Goal: Task Accomplishment & Management: Use online tool/utility

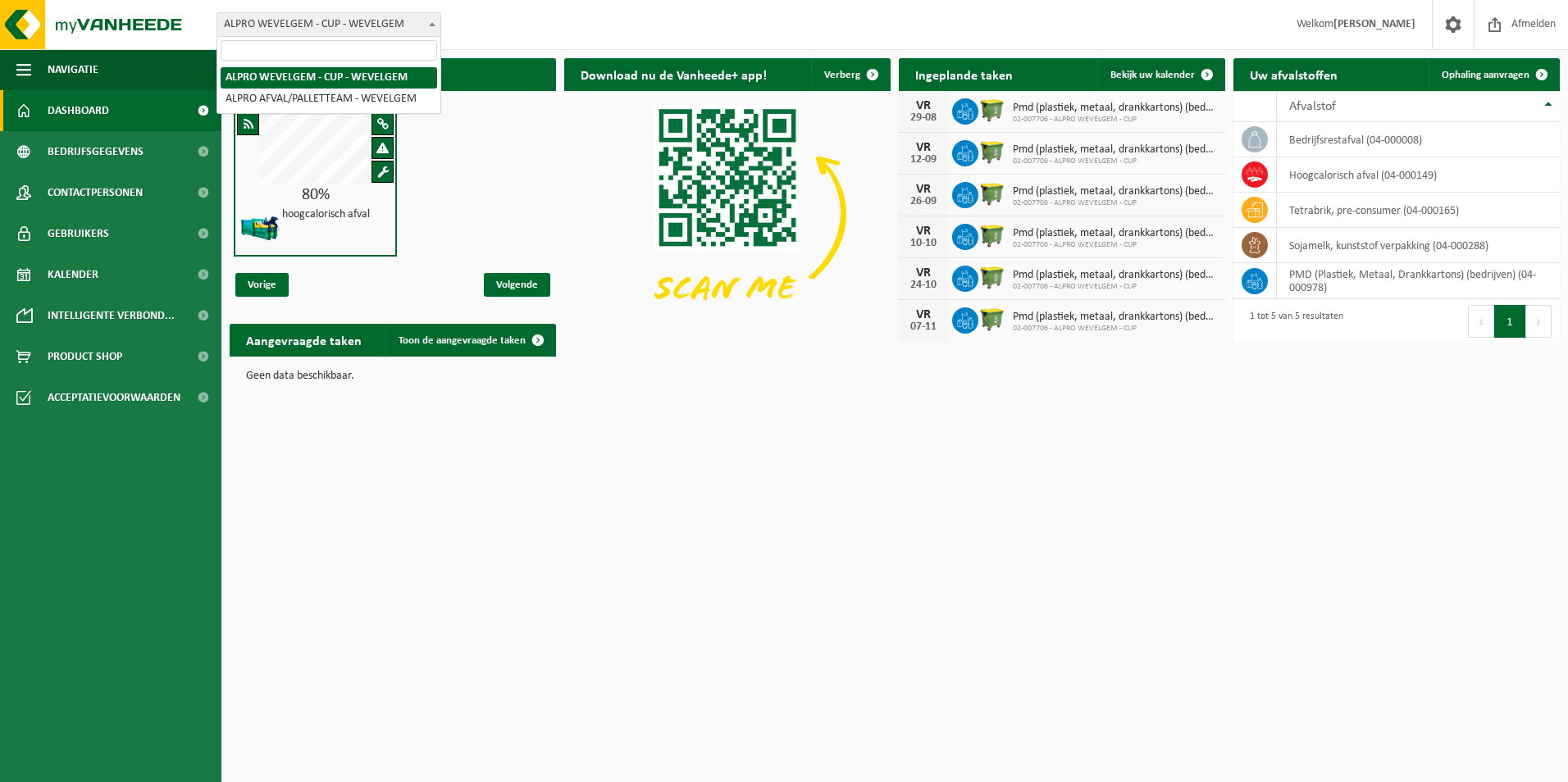
click at [433, 26] on span at bounding box center [432, 24] width 16 height 21
select select "5634"
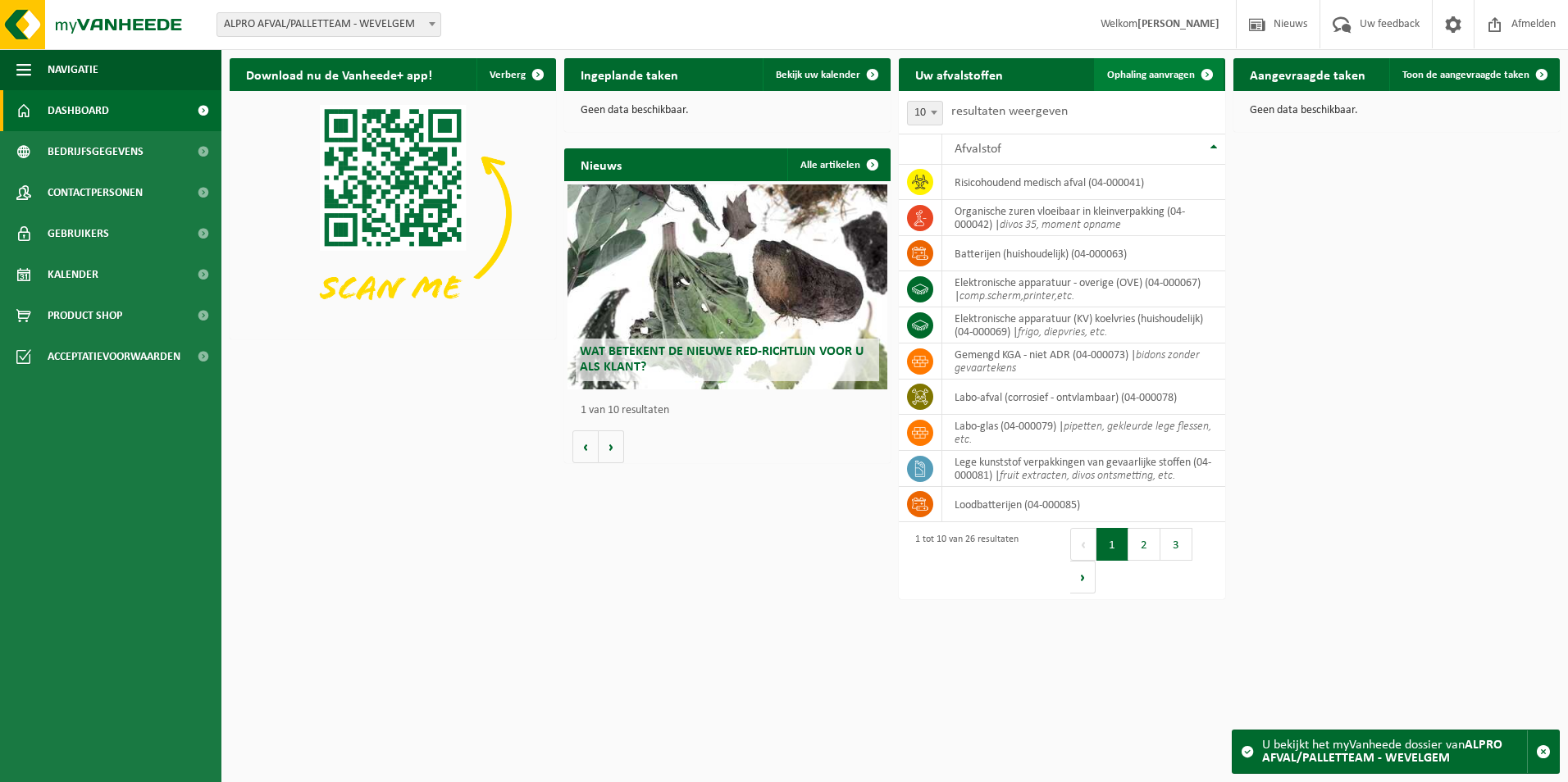
click at [1168, 76] on span "Ophaling aanvragen" at bounding box center [1151, 75] width 87 height 11
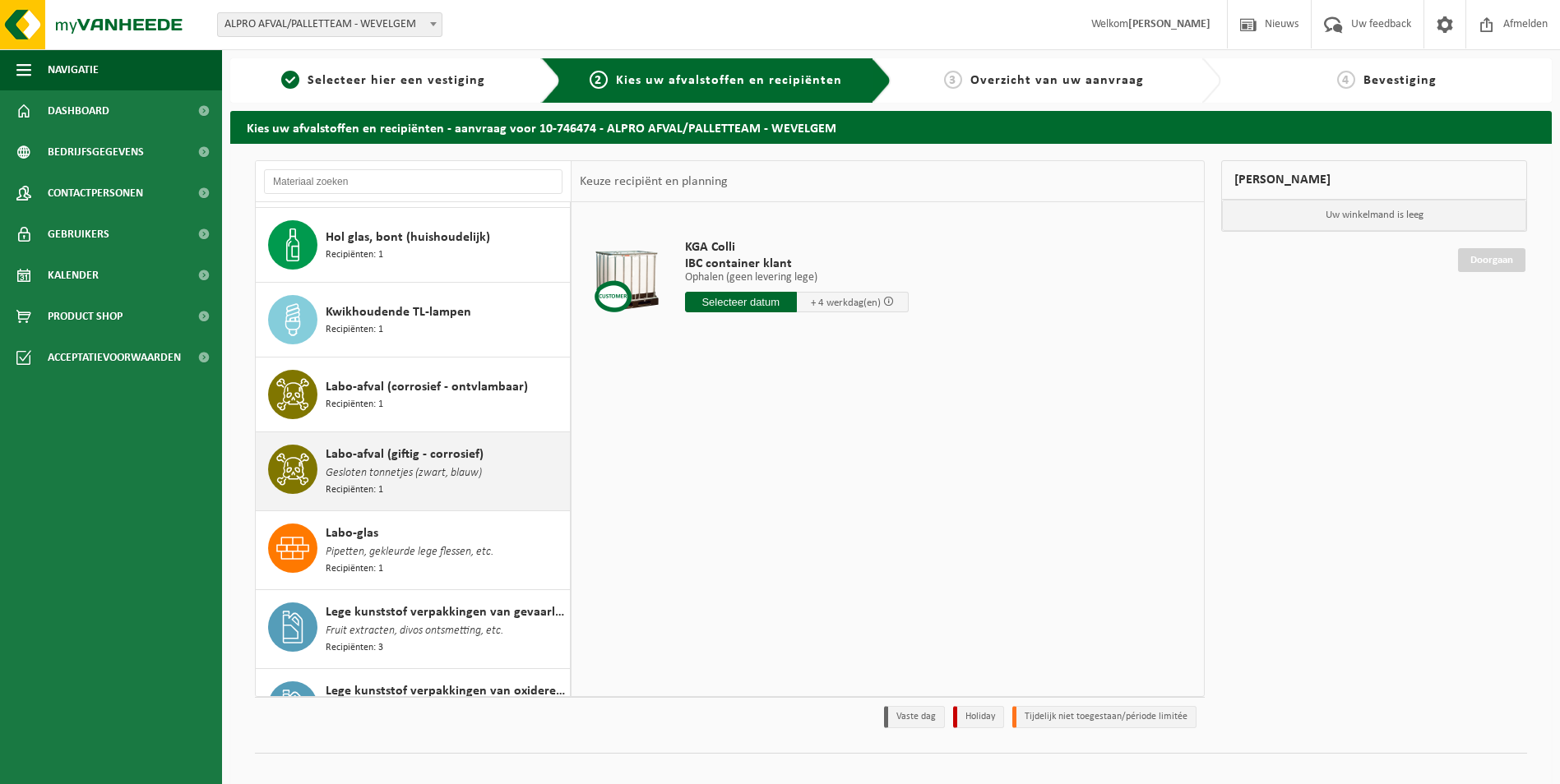
scroll to position [822, 0]
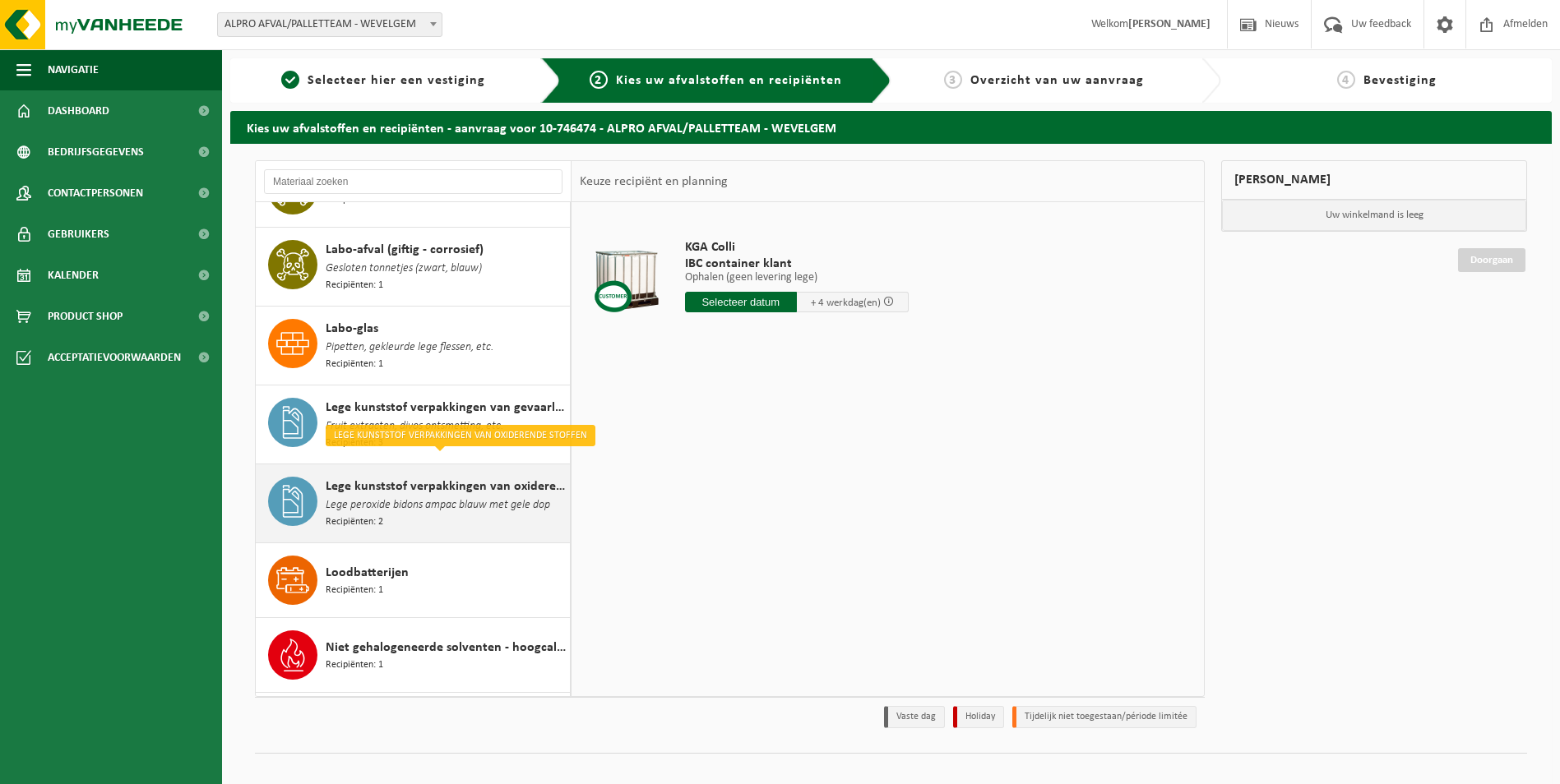
click at [356, 496] on span "Lege peroxide bidons ampac blauw met gele dop" at bounding box center [437, 505] width 225 height 18
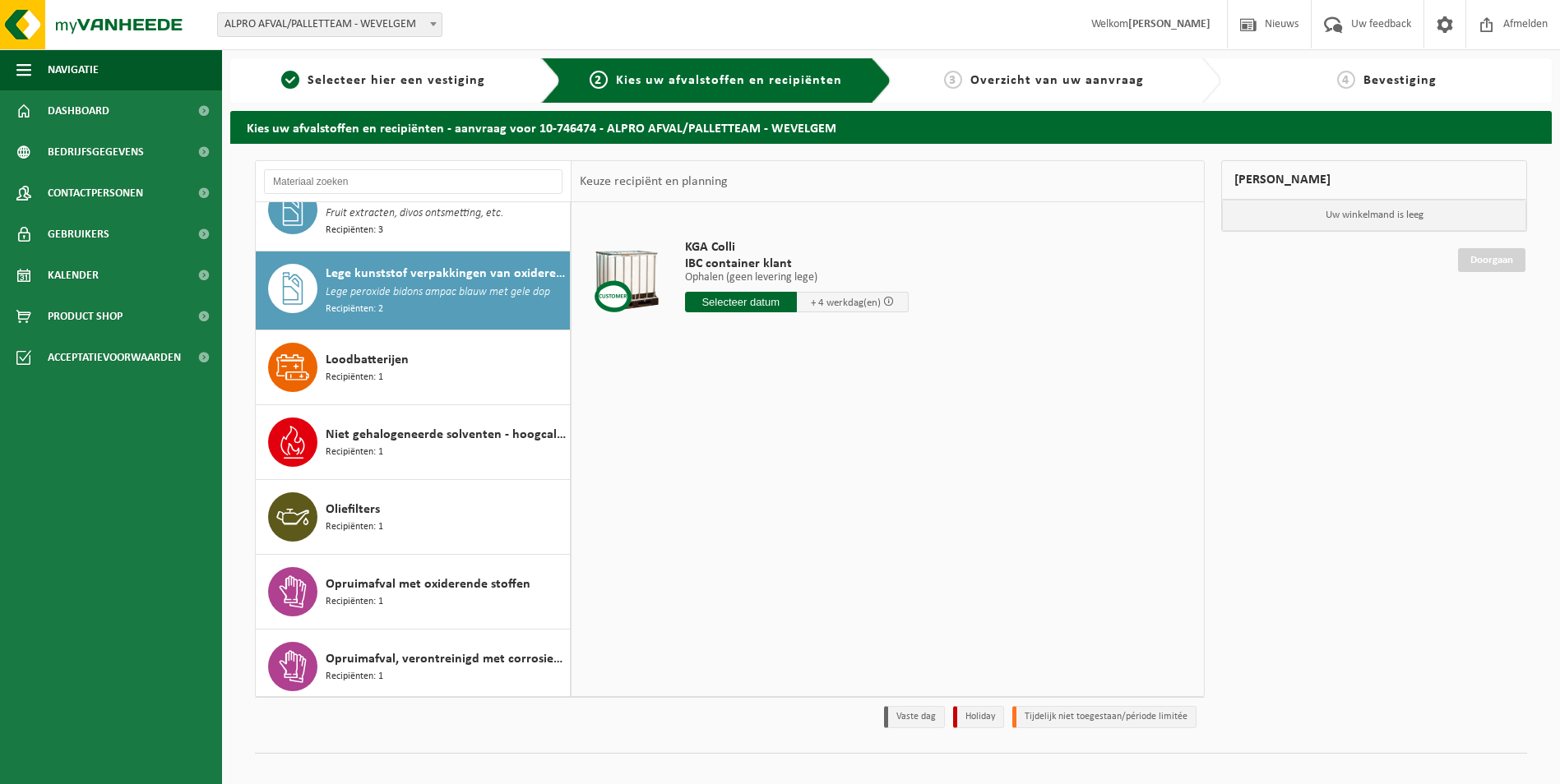
scroll to position [1062, 0]
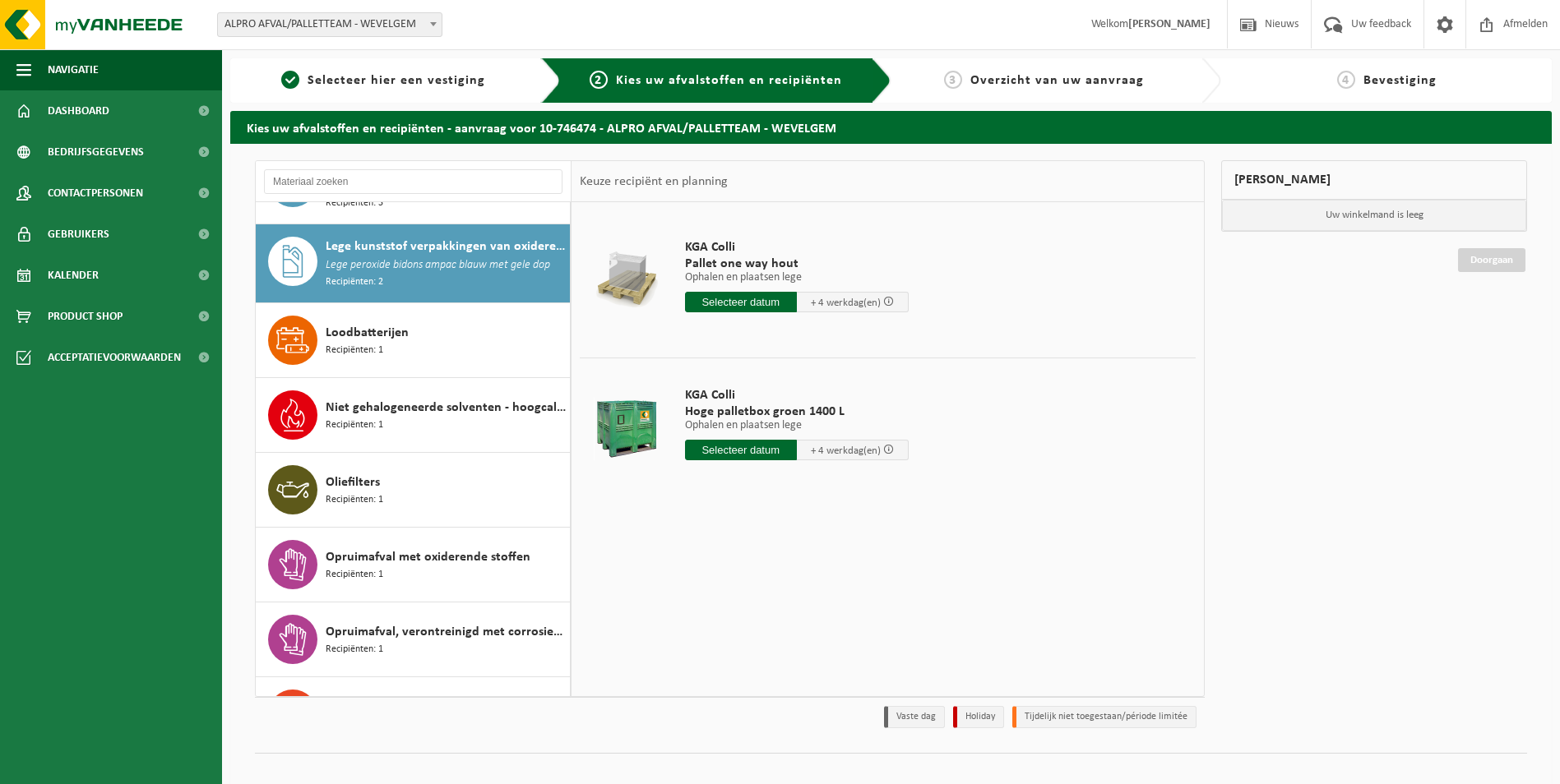
click at [725, 302] on input "text" at bounding box center [741, 301] width 112 height 21
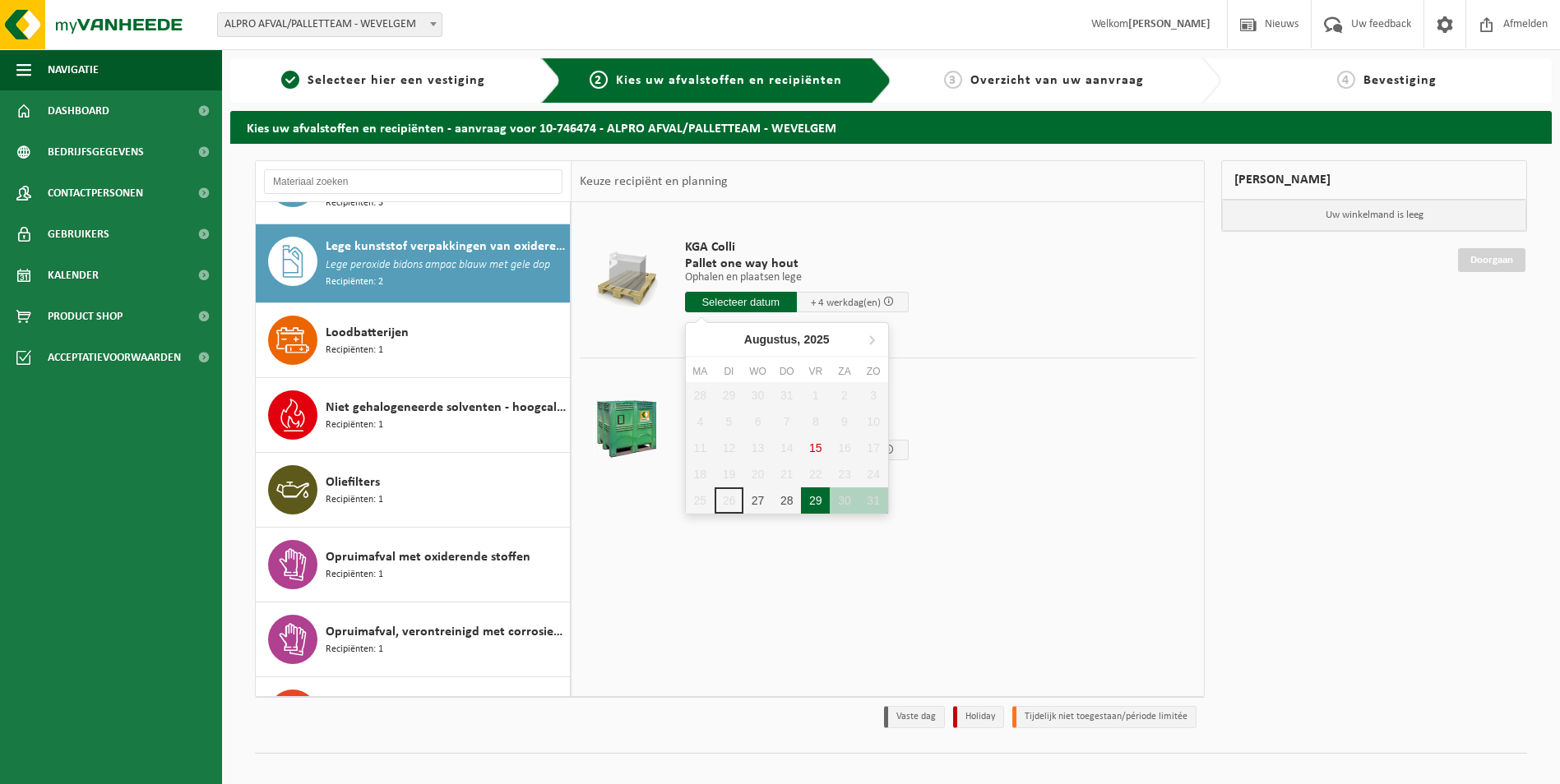
click at [818, 503] on div "29" at bounding box center [815, 500] width 29 height 26
type input "Van 2025-08-29"
type input "2025-08-29"
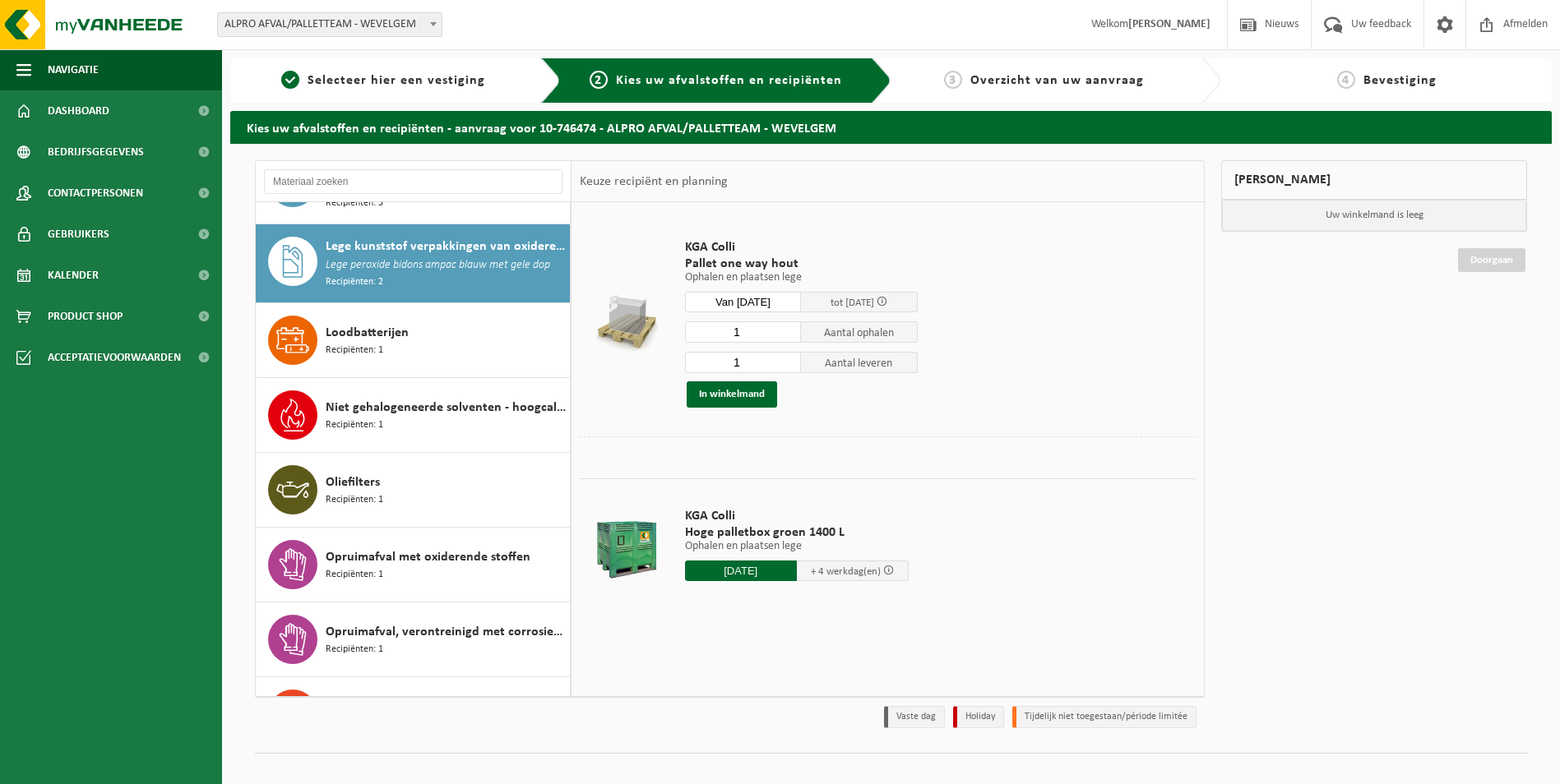
click at [749, 333] on input "1" at bounding box center [743, 332] width 117 height 21
type input "7"
click at [747, 366] on input "1" at bounding box center [743, 362] width 117 height 21
click at [750, 392] on button "In winkelmand" at bounding box center [732, 394] width 90 height 26
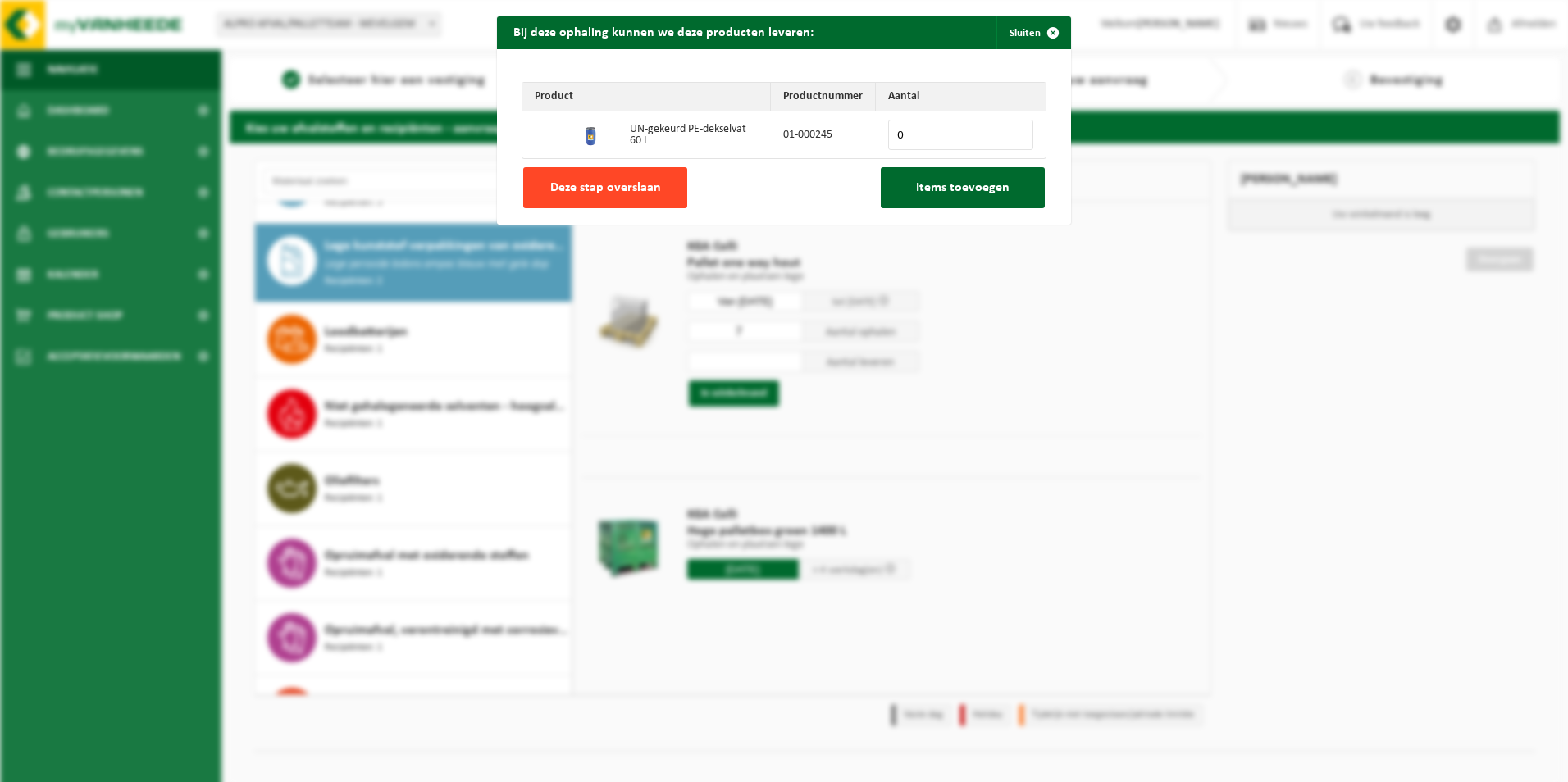
click at [640, 185] on span "Deze stap overslaan" at bounding box center [606, 187] width 111 height 13
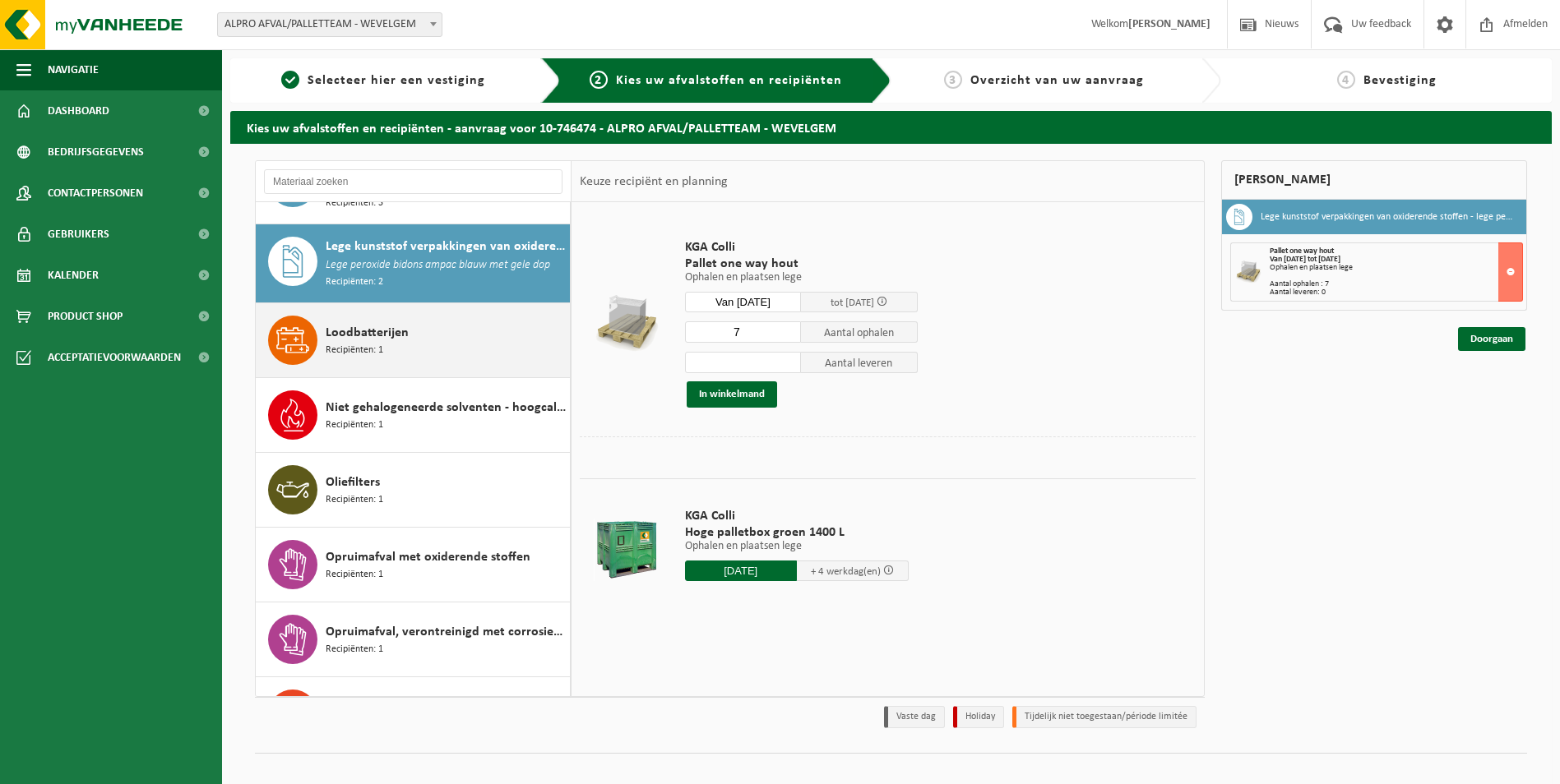
click at [449, 325] on div "Loodbatterijen Recipiënten: 1" at bounding box center [445, 340] width 240 height 49
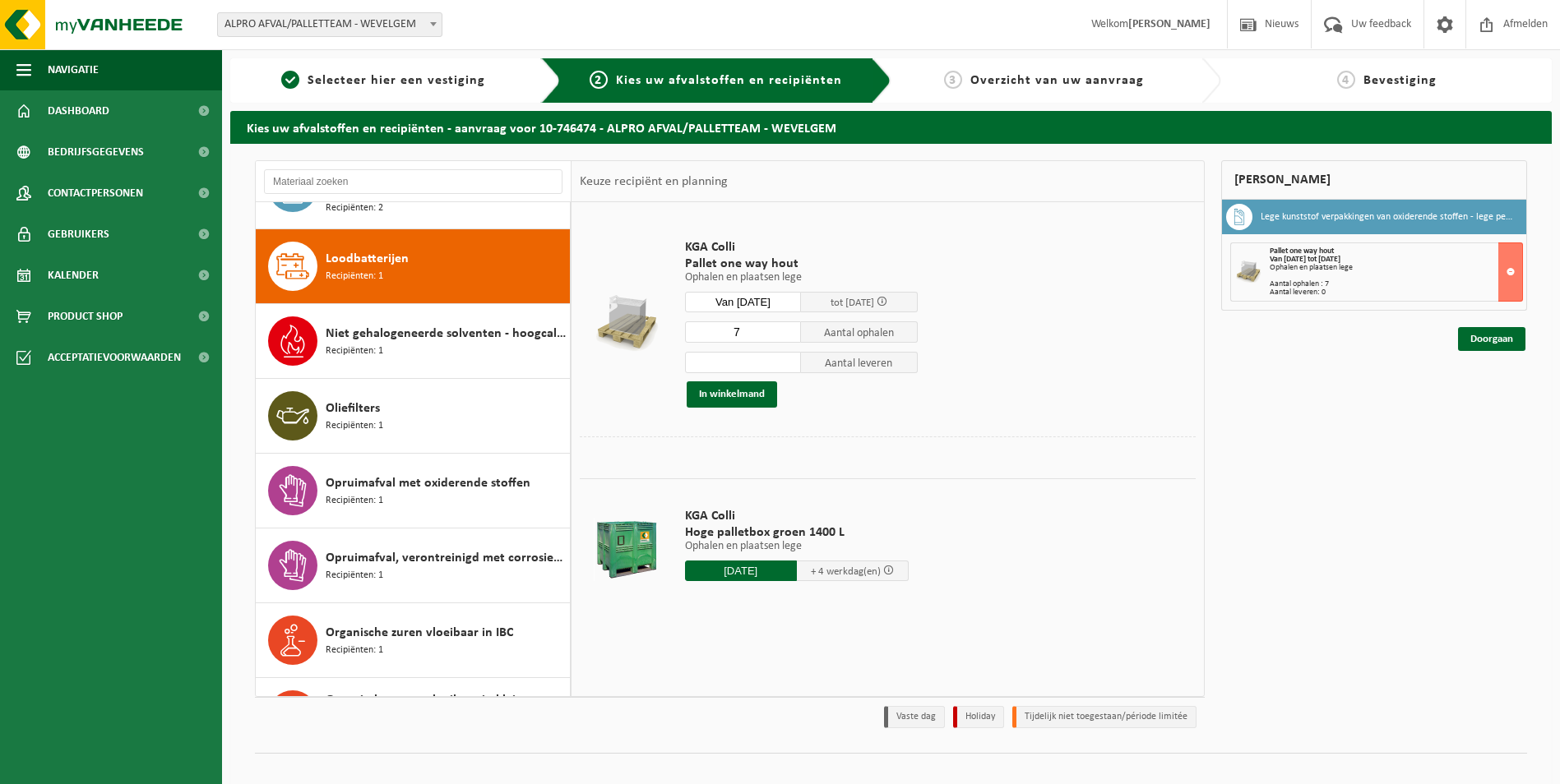
scroll to position [1138, 0]
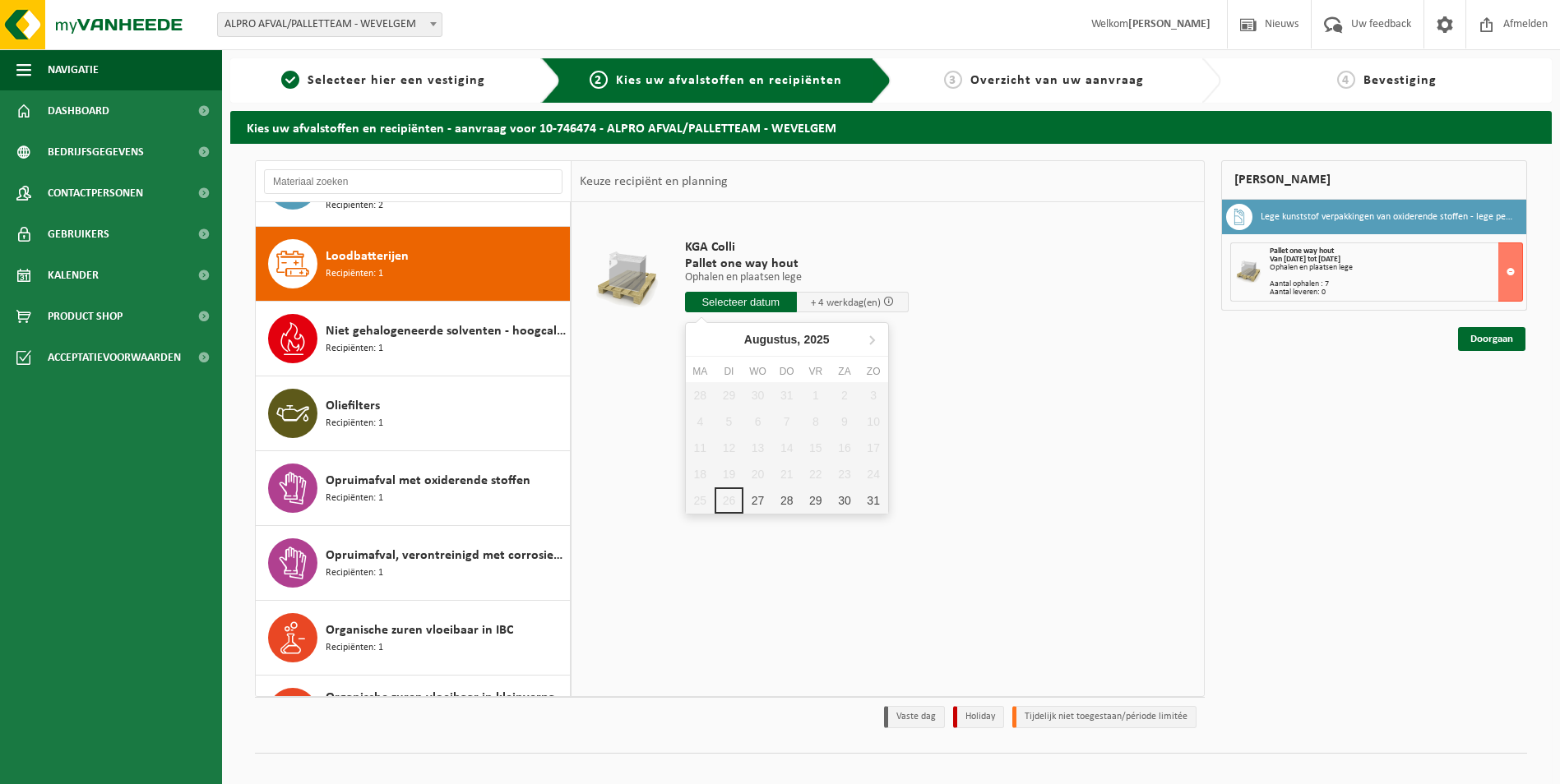
click at [748, 303] on input "text" at bounding box center [741, 301] width 112 height 21
click at [819, 504] on div "29" at bounding box center [815, 500] width 29 height 26
type input "Van 2025-08-29"
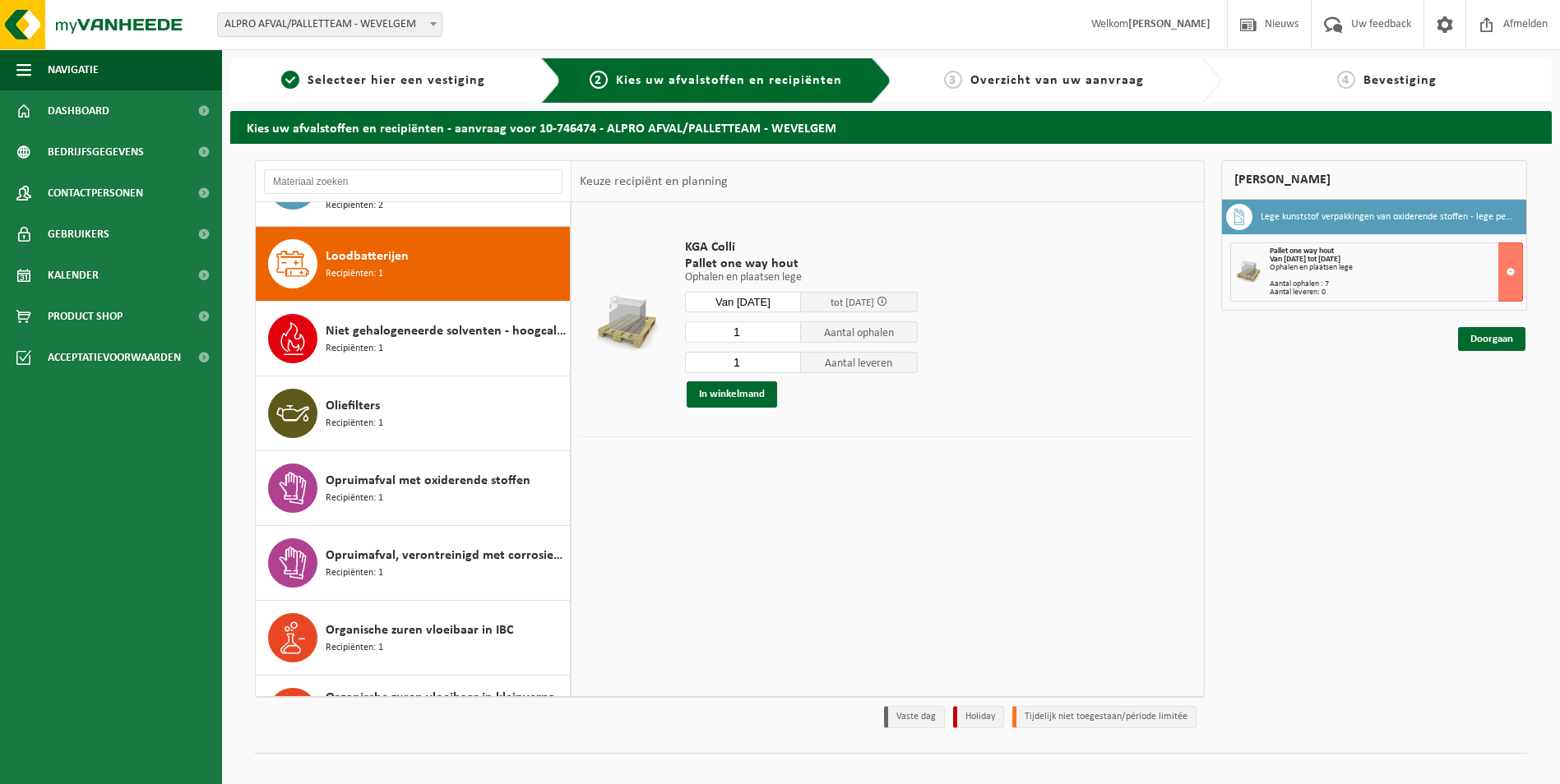
click at [751, 364] on input "1" at bounding box center [743, 362] width 117 height 21
click at [665, 473] on td at bounding box center [887, 474] width 616 height 8
click at [866, 402] on div "In winkelmand" at bounding box center [801, 394] width 233 height 26
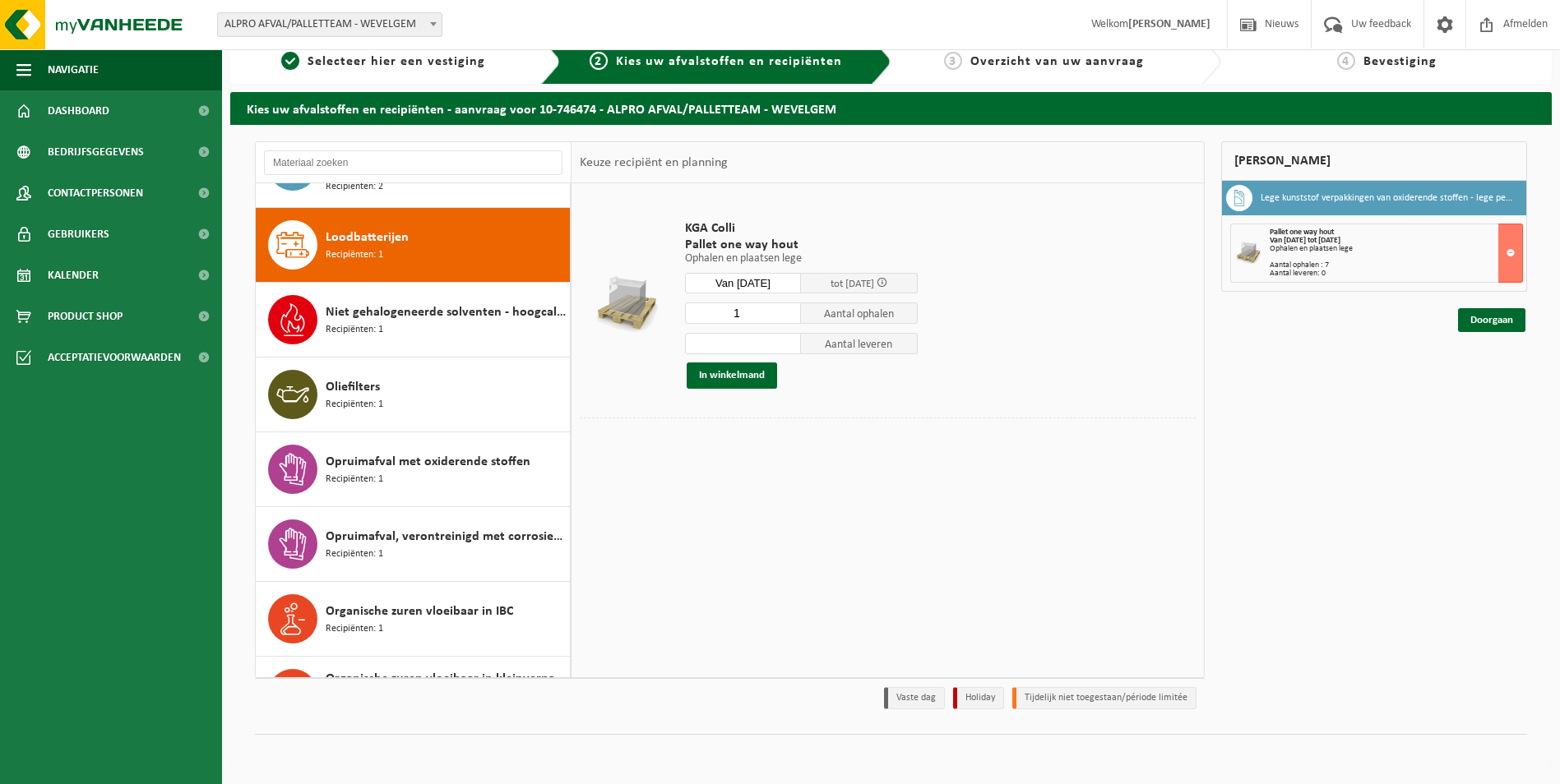
scroll to position [0, 0]
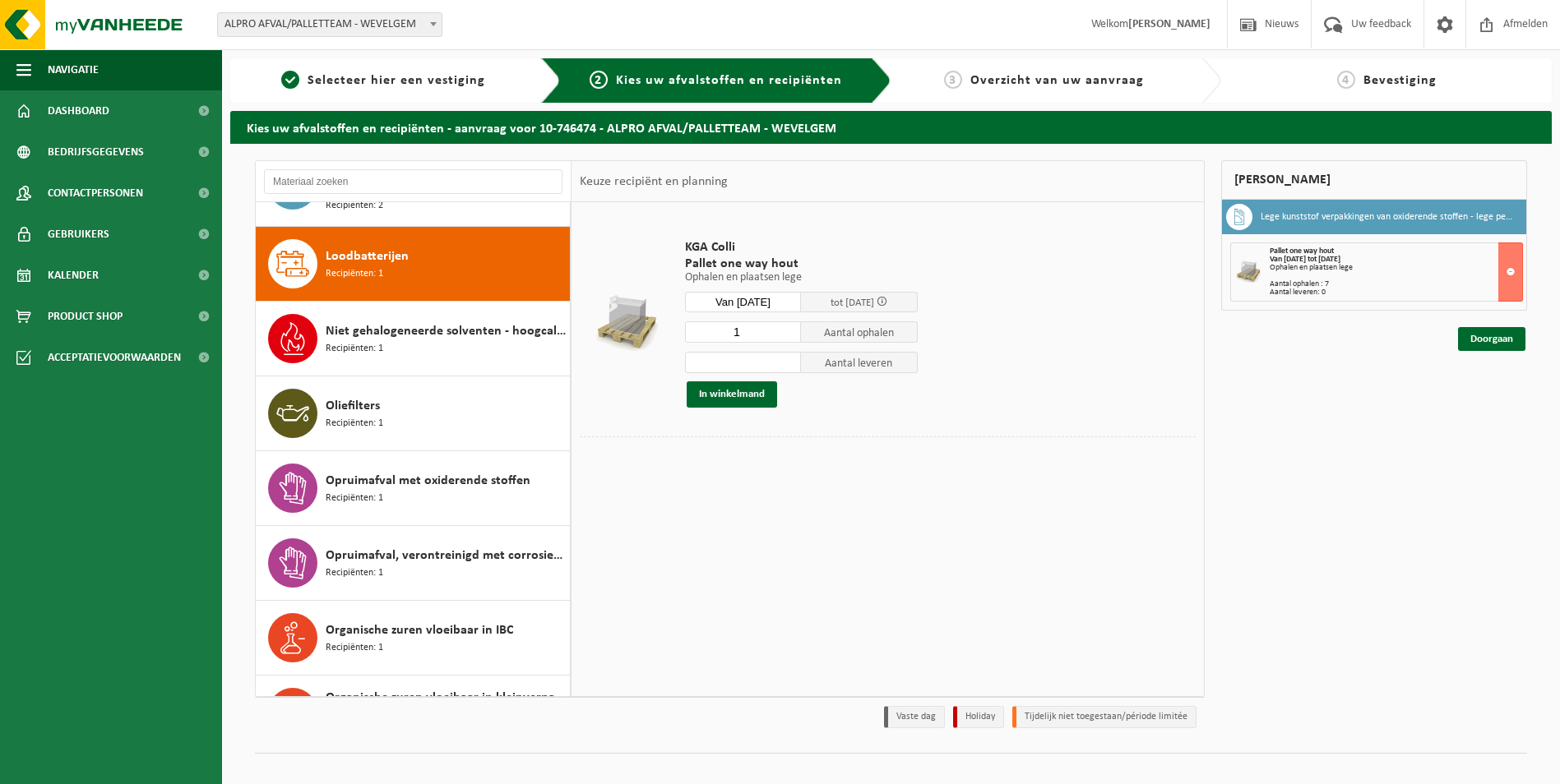
drag, startPoint x: 627, startPoint y: 527, endPoint x: 651, endPoint y: 495, distance: 40.0
click at [627, 527] on div "KGA Colli Pallet one way hout Ophalen en plaatsen lege Ophalen en plaatsen lege…" at bounding box center [887, 449] width 632 height 493
click at [663, 470] on td at bounding box center [887, 474] width 616 height 8
click at [667, 467] on td at bounding box center [887, 453] width 616 height 34
drag, startPoint x: 779, startPoint y: 477, endPoint x: 814, endPoint y: 484, distance: 35.7
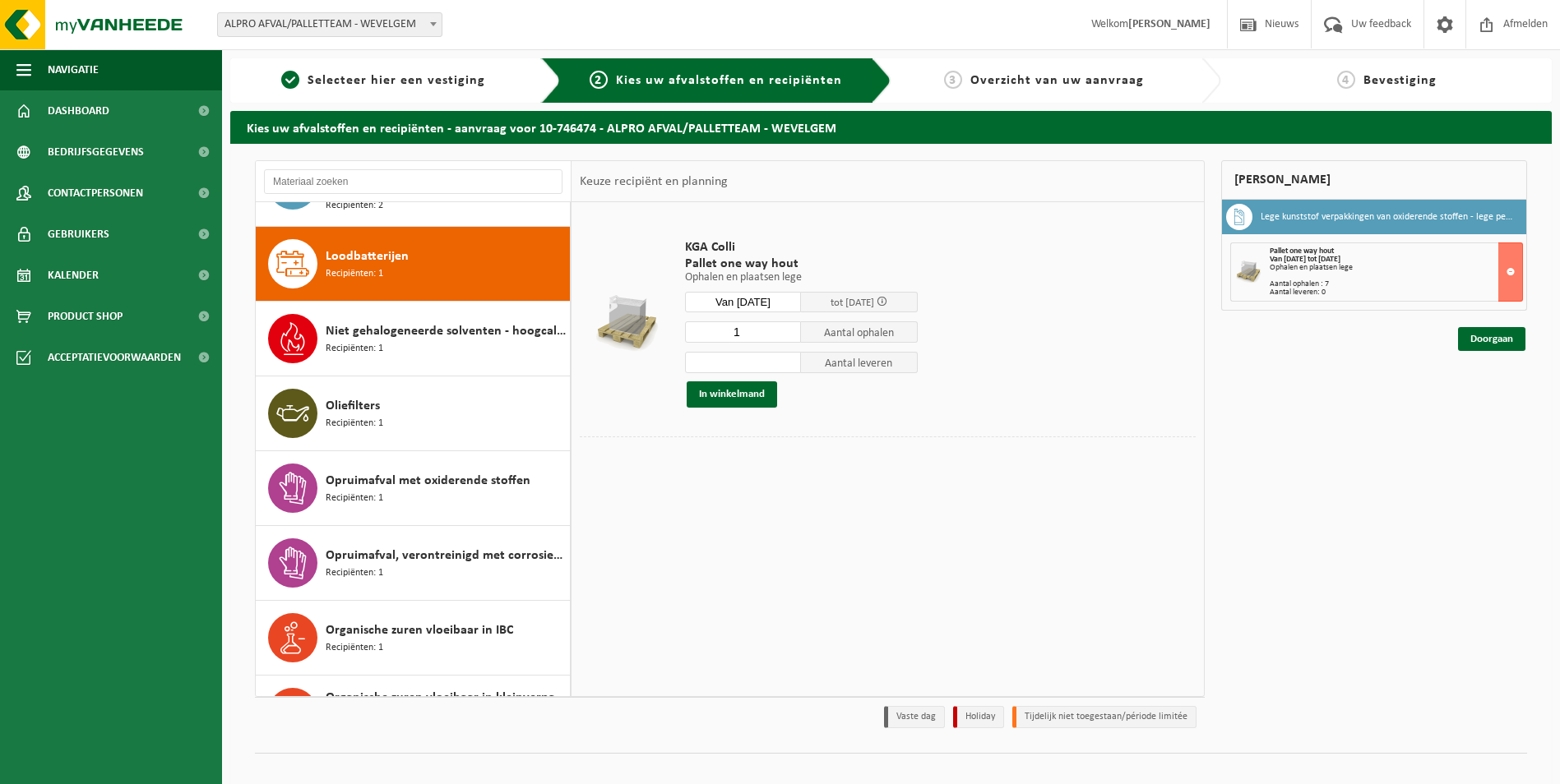
click at [807, 485] on div "KGA Colli Pallet one way hout Ophalen en plaatsen lege Ophalen en plaatsen lege…" at bounding box center [887, 449] width 632 height 493
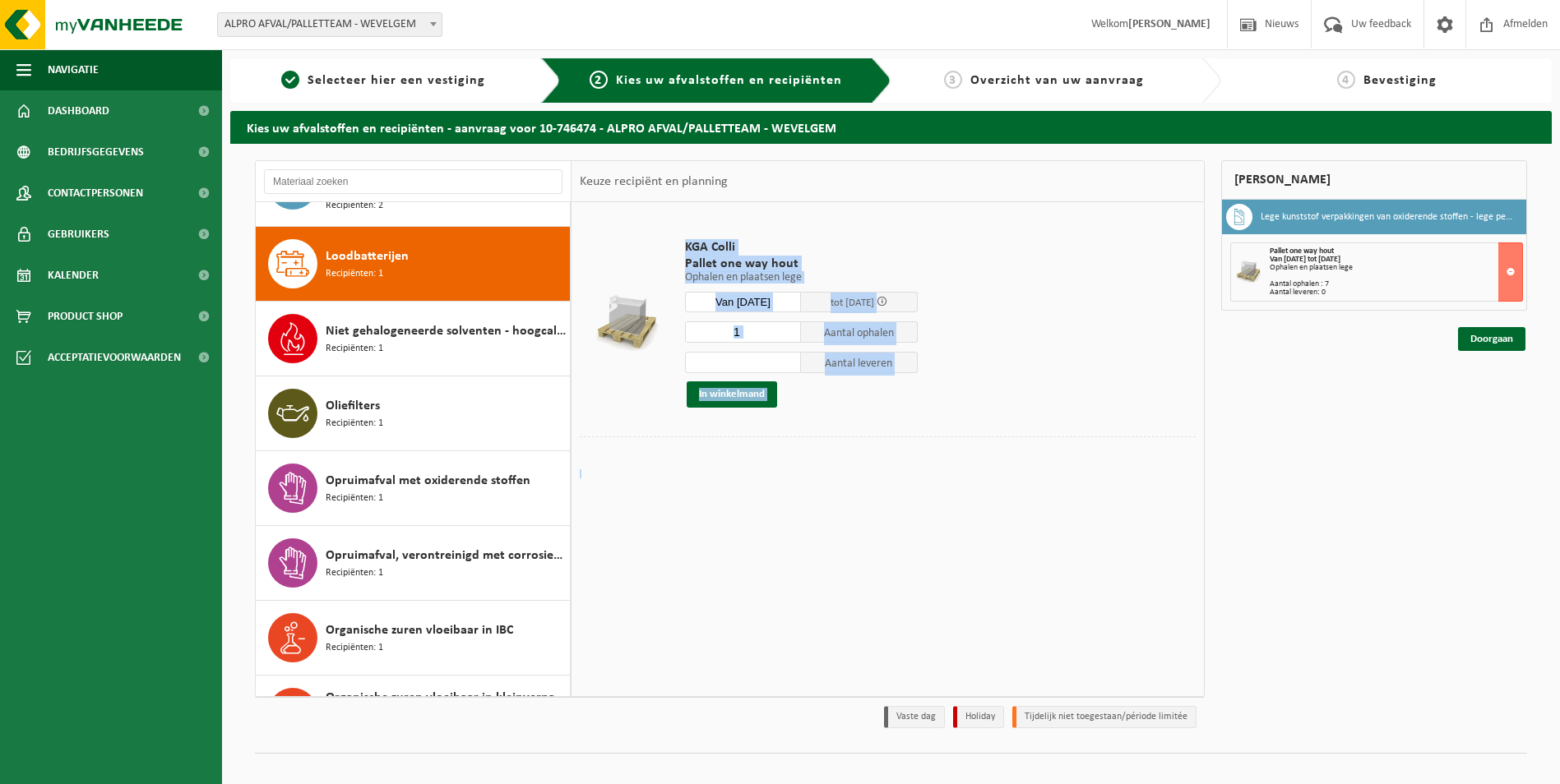
drag, startPoint x: 814, startPoint y: 484, endPoint x: 818, endPoint y: 496, distance: 12.6
click at [818, 496] on div "KGA Colli Pallet one way hout Ophalen en plaatsen lege Ophalen en plaatsen lege…" at bounding box center [887, 449] width 632 height 493
drag, startPoint x: 818, startPoint y: 496, endPoint x: 798, endPoint y: 496, distance: 20.0
click at [809, 500] on div "KGA Colli Pallet one way hout Ophalen en plaatsen lege Ophalen en plaatsen lege…" at bounding box center [887, 449] width 632 height 493
click at [783, 483] on table "KGA Colli Pallet one way hout Ophalen en plaatsen lege Ophalen en plaatsen lege…" at bounding box center [887, 344] width 632 height 284
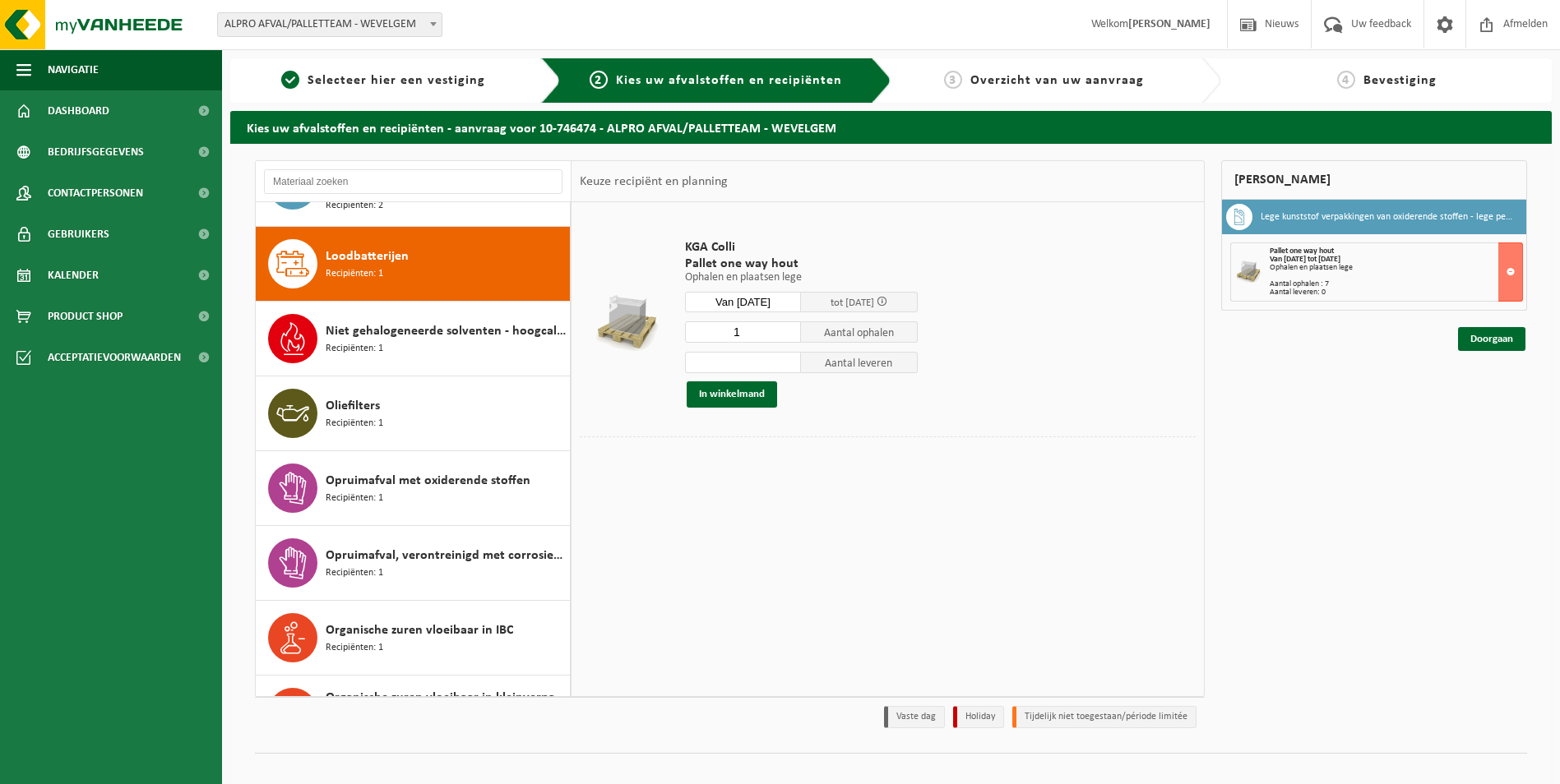
click at [770, 493] on div "KGA Colli Pallet one way hout Ophalen en plaatsen lege Ophalen en plaatsen lege…" at bounding box center [887, 449] width 632 height 493
click at [459, 322] on div "Niet gehalogeneerde solventen - hoogcalorisch in kleinverpakking Recipiënten: 1" at bounding box center [445, 338] width 240 height 49
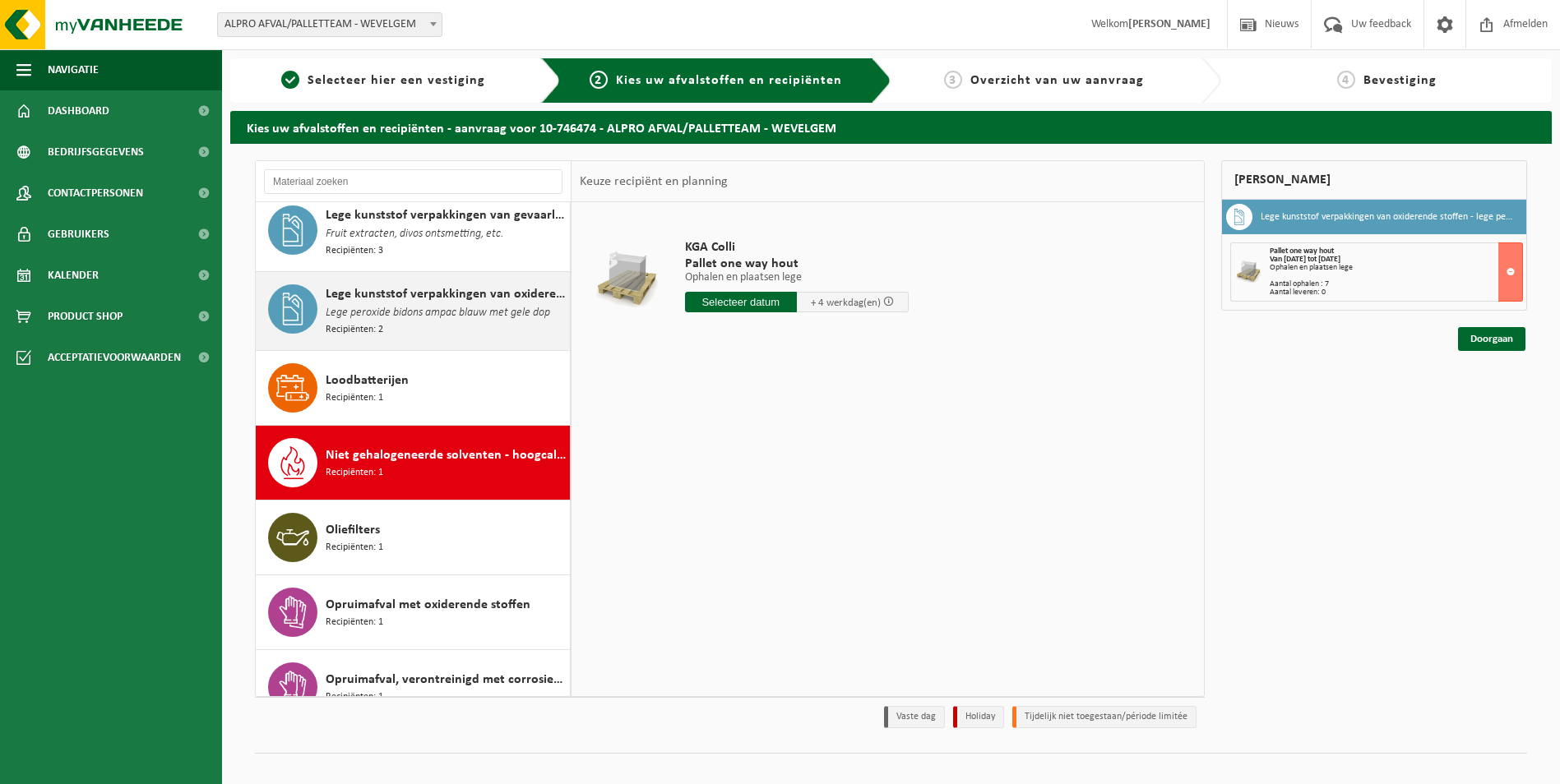
scroll to position [966, 0]
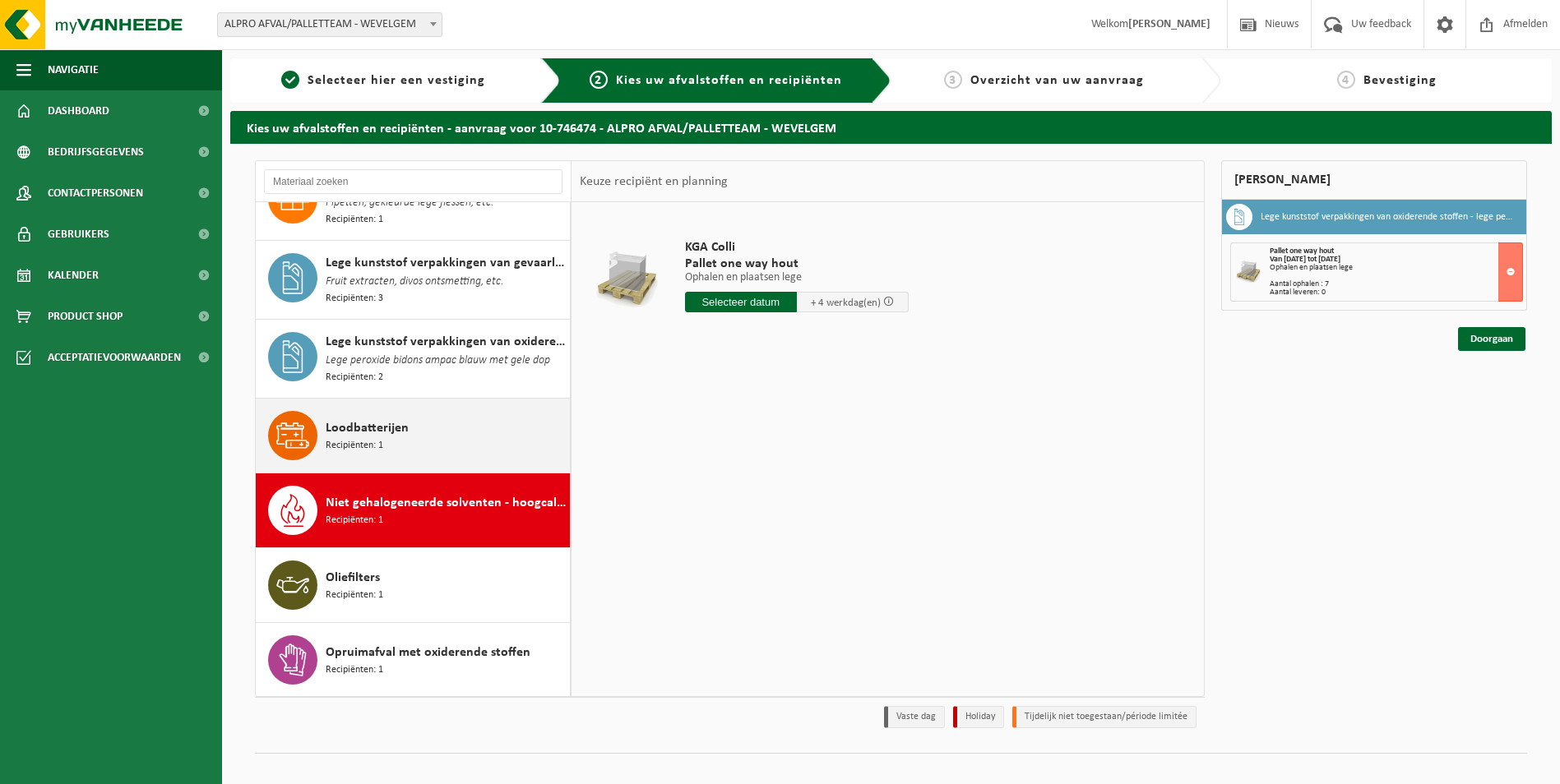
click at [463, 414] on div "Loodbatterijen Recipiënten: 1" at bounding box center [445, 435] width 240 height 49
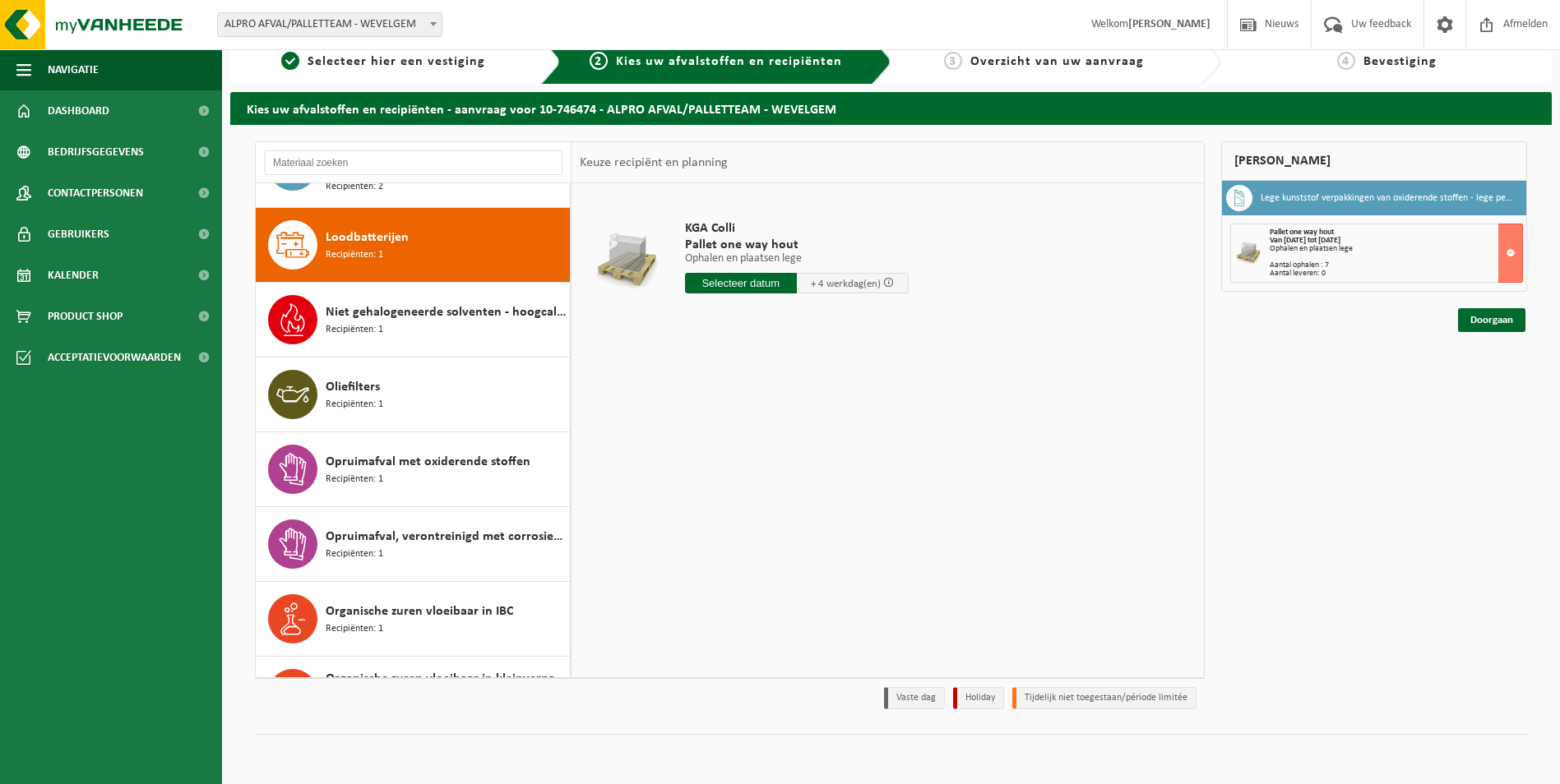
scroll to position [0, 0]
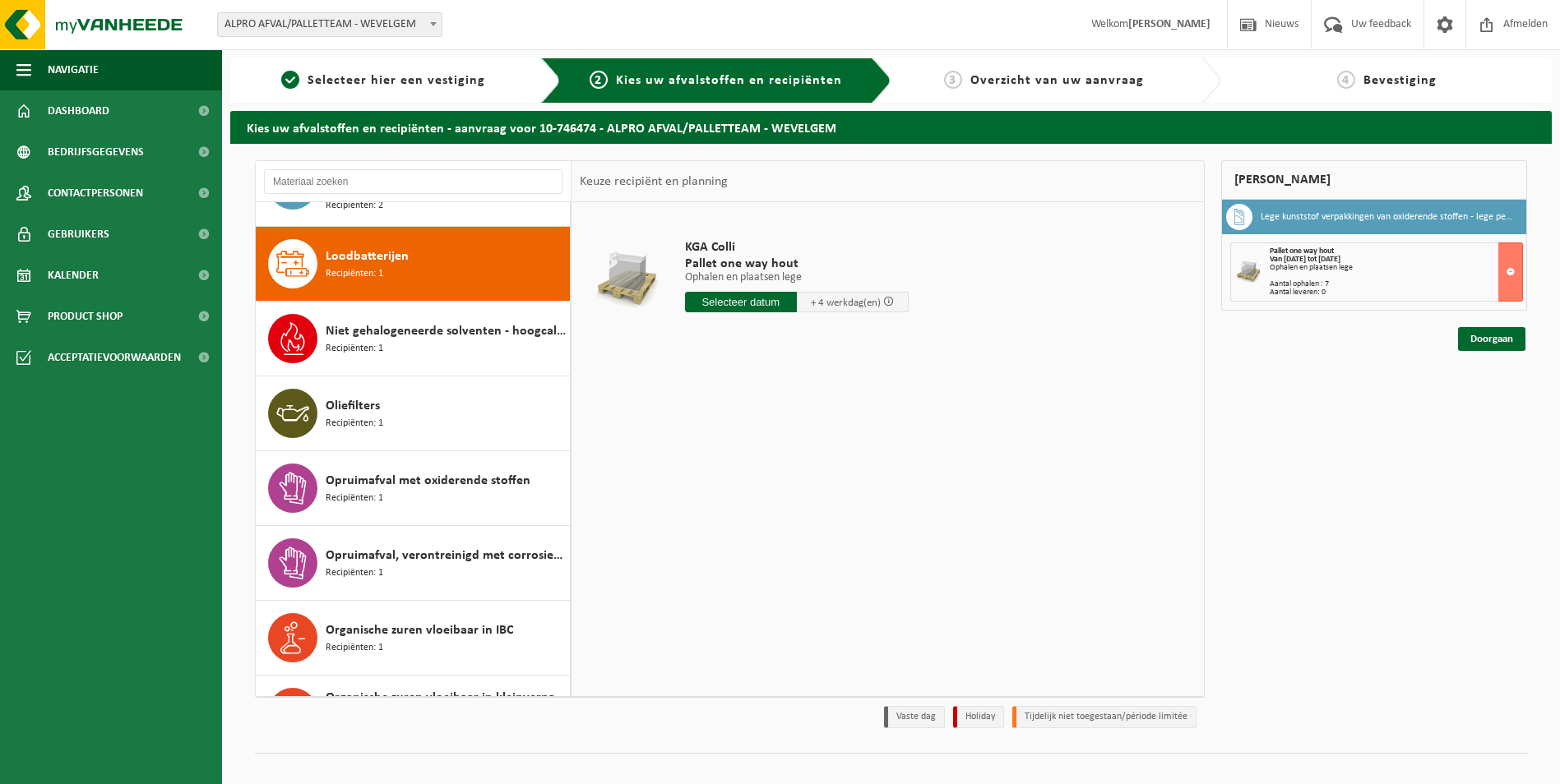
click at [463, 266] on div "Loodbatterijen Recipiënten: 1" at bounding box center [413, 264] width 315 height 74
click at [709, 347] on td "KGA Colli Pallet one way hout Ophalen en plaatsen lege Ophalen en plaatsen lege…" at bounding box center [935, 279] width 524 height 139
click at [747, 306] on input "text" at bounding box center [741, 301] width 112 height 21
click at [815, 503] on div "29" at bounding box center [815, 500] width 29 height 26
type input "Van 2025-08-29"
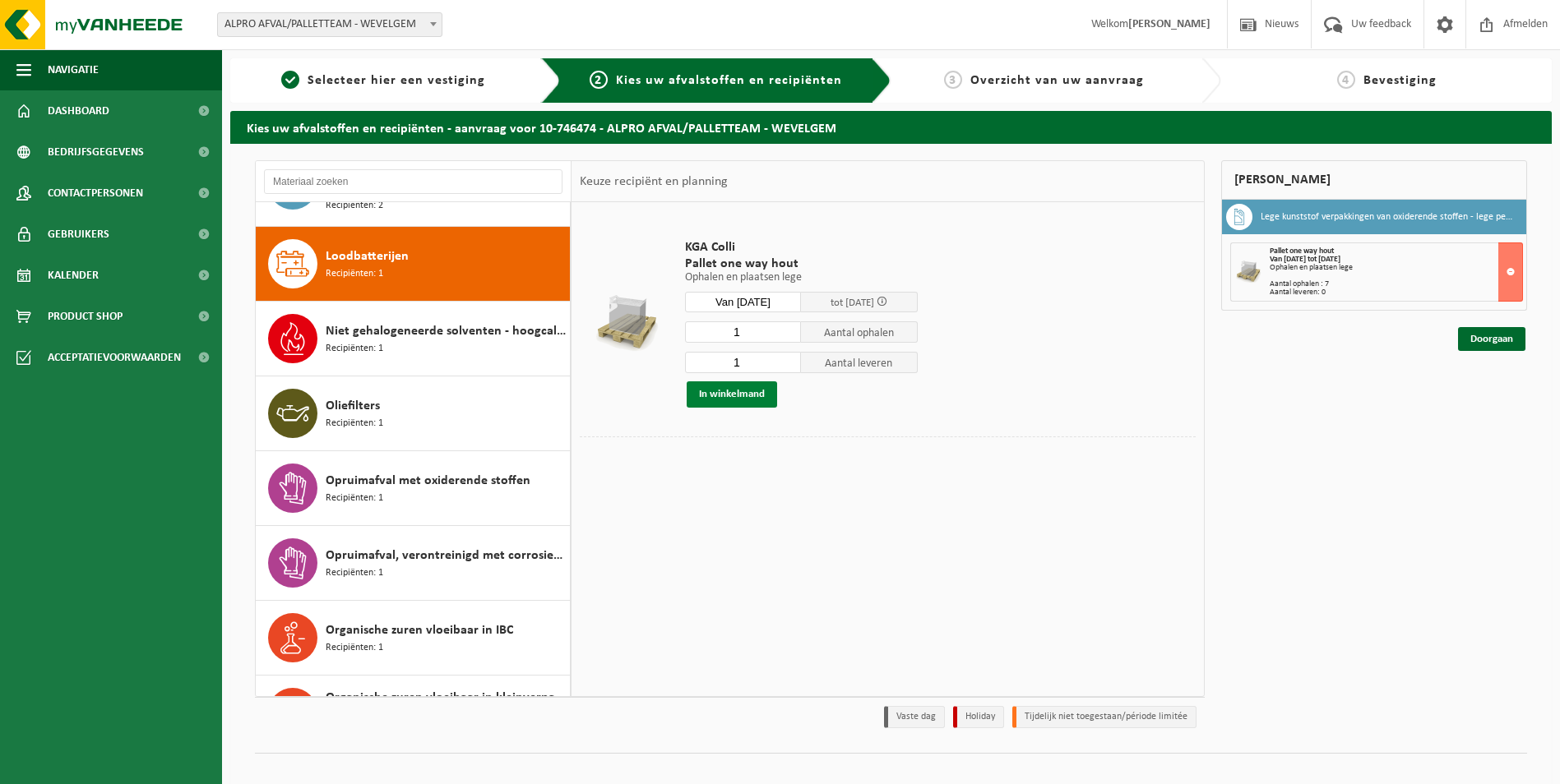
click at [742, 398] on button "In winkelmand" at bounding box center [732, 394] width 90 height 26
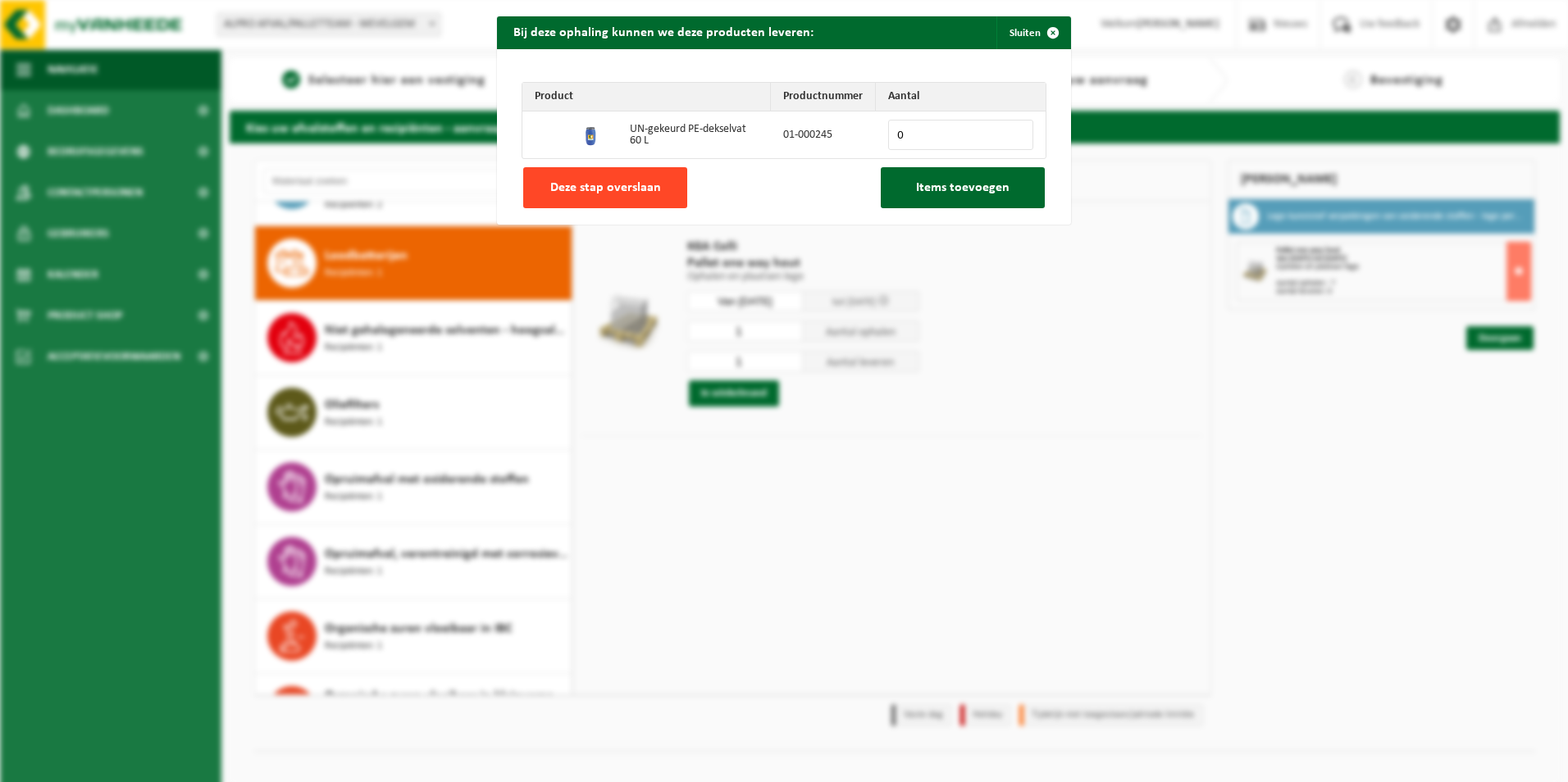
click at [600, 192] on span "Deze stap overslaan" at bounding box center [606, 187] width 111 height 13
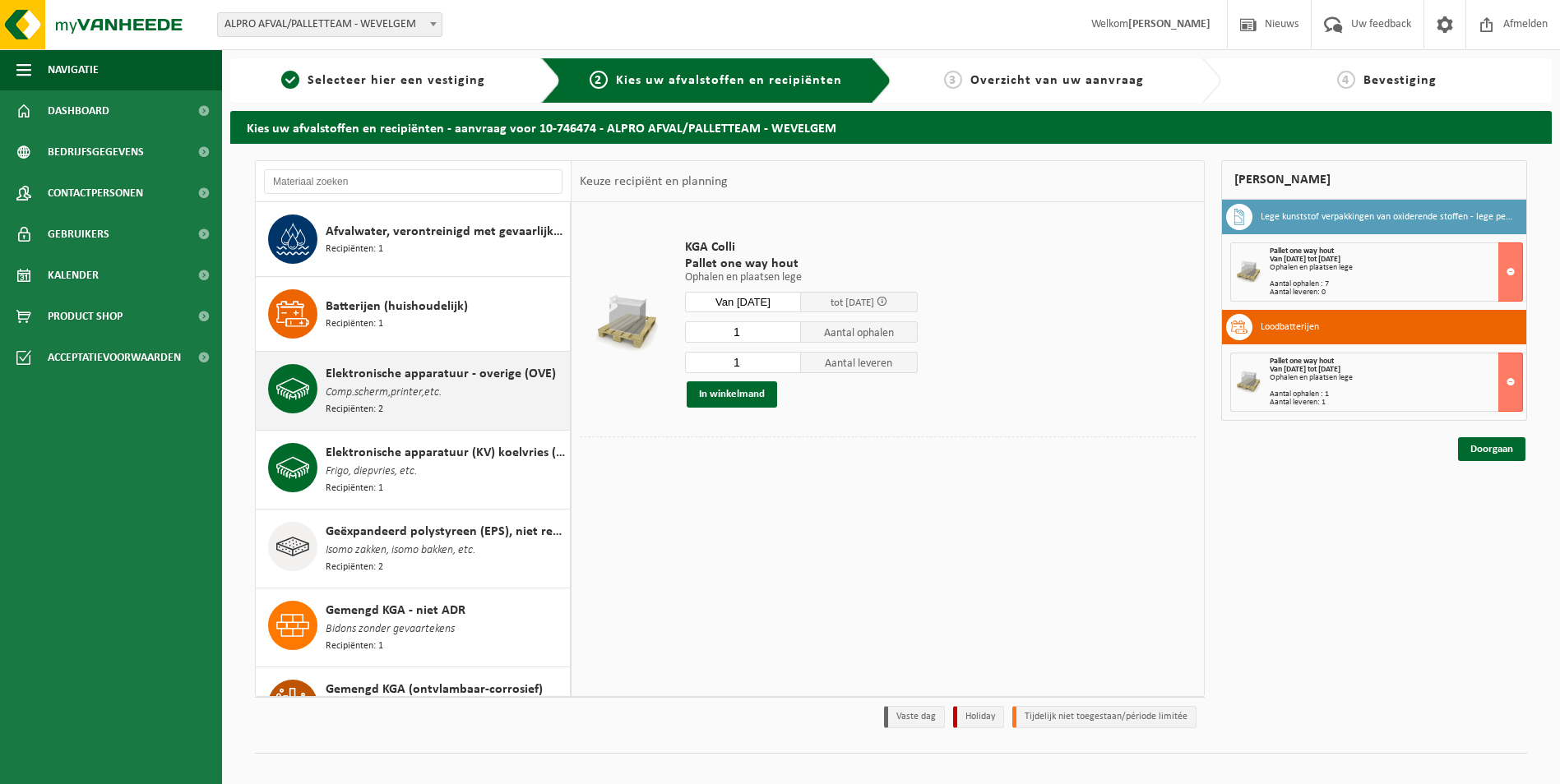
click at [373, 408] on span "Recipiënten: 2" at bounding box center [354, 409] width 57 height 15
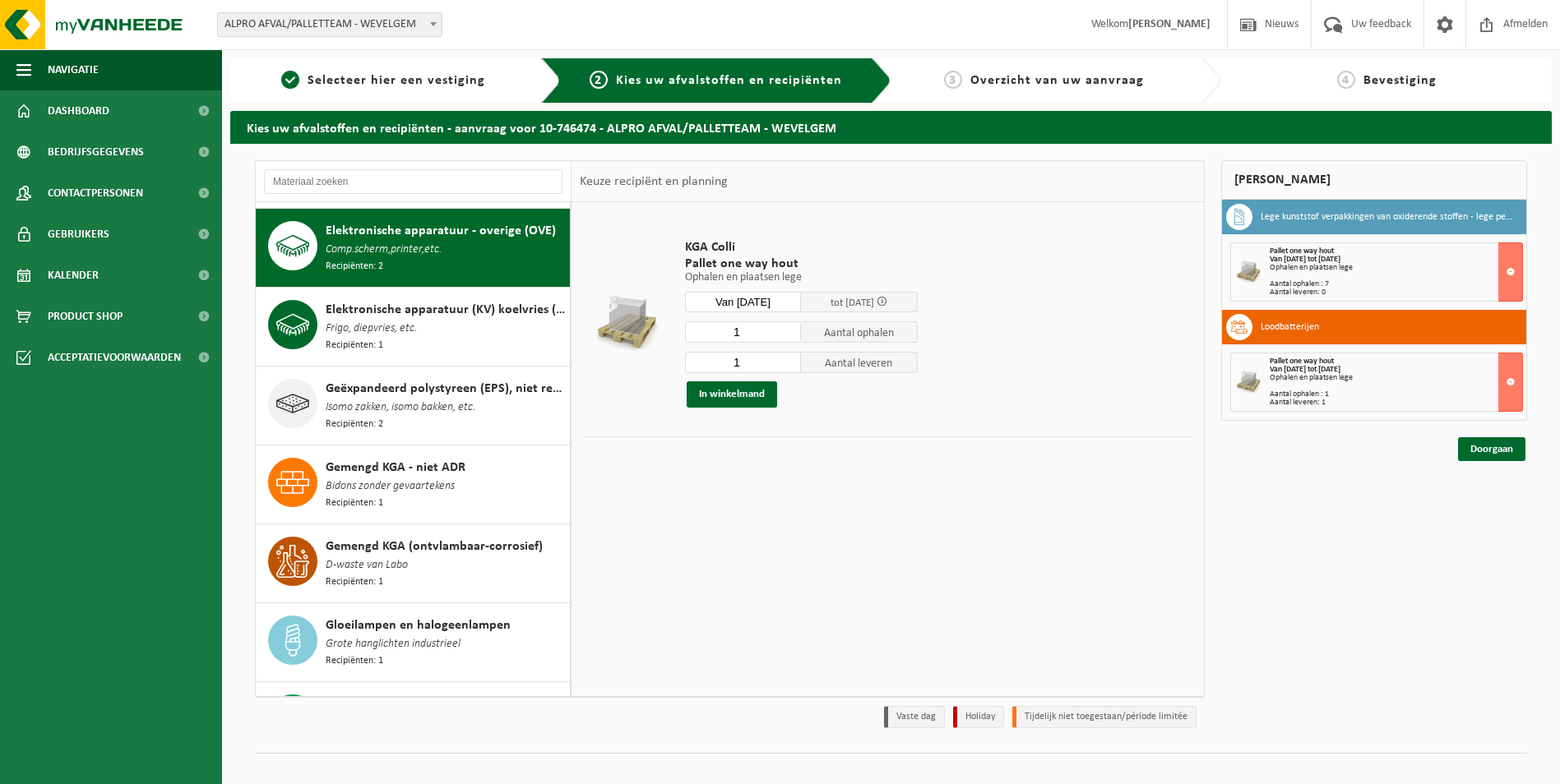
scroll to position [149, 0]
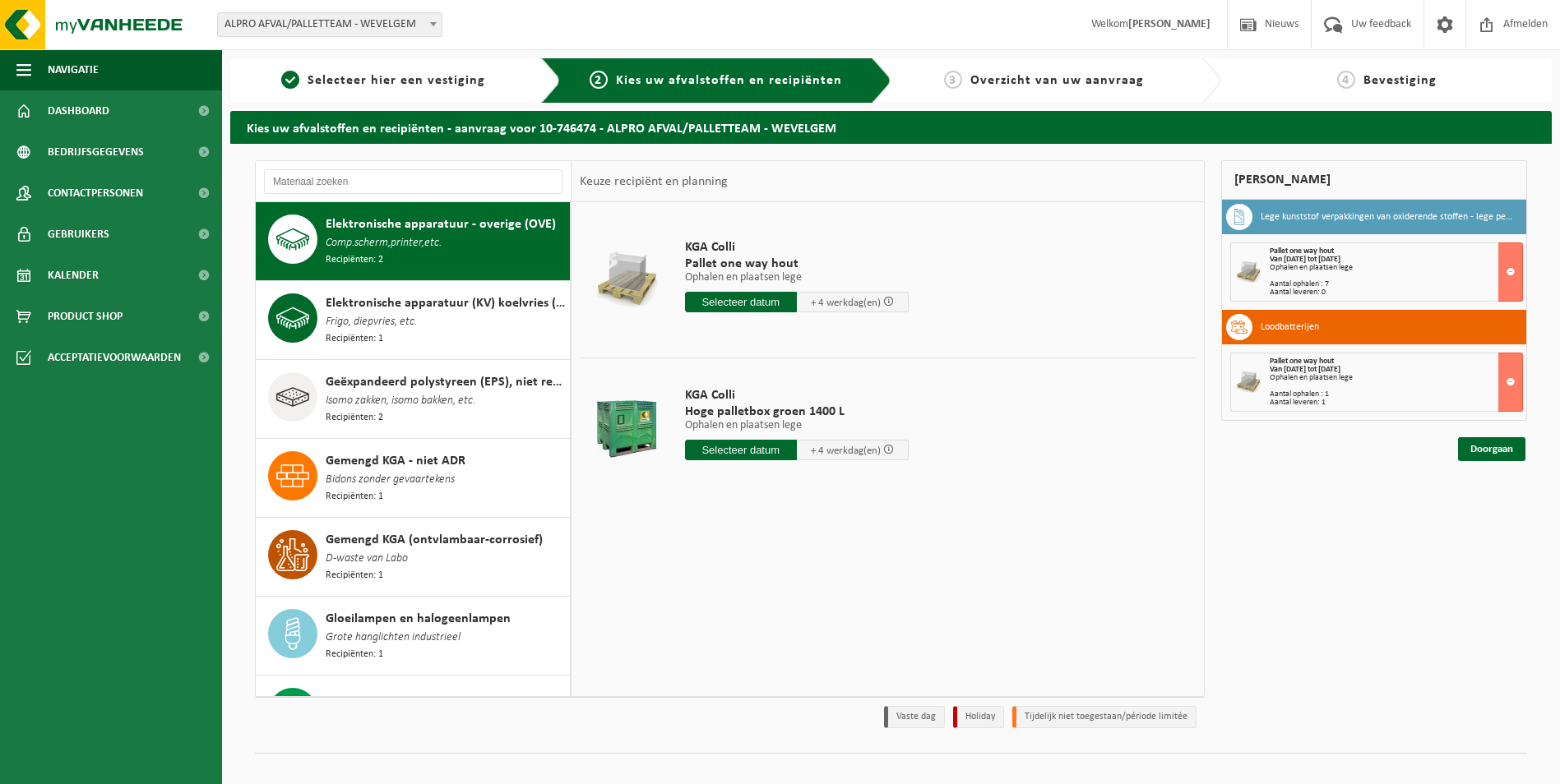
click at [731, 449] on input "text" at bounding box center [741, 450] width 112 height 21
click at [822, 645] on div "29" at bounding box center [815, 648] width 29 height 26
type input "Van 2025-08-29"
type input "2025-08-29"
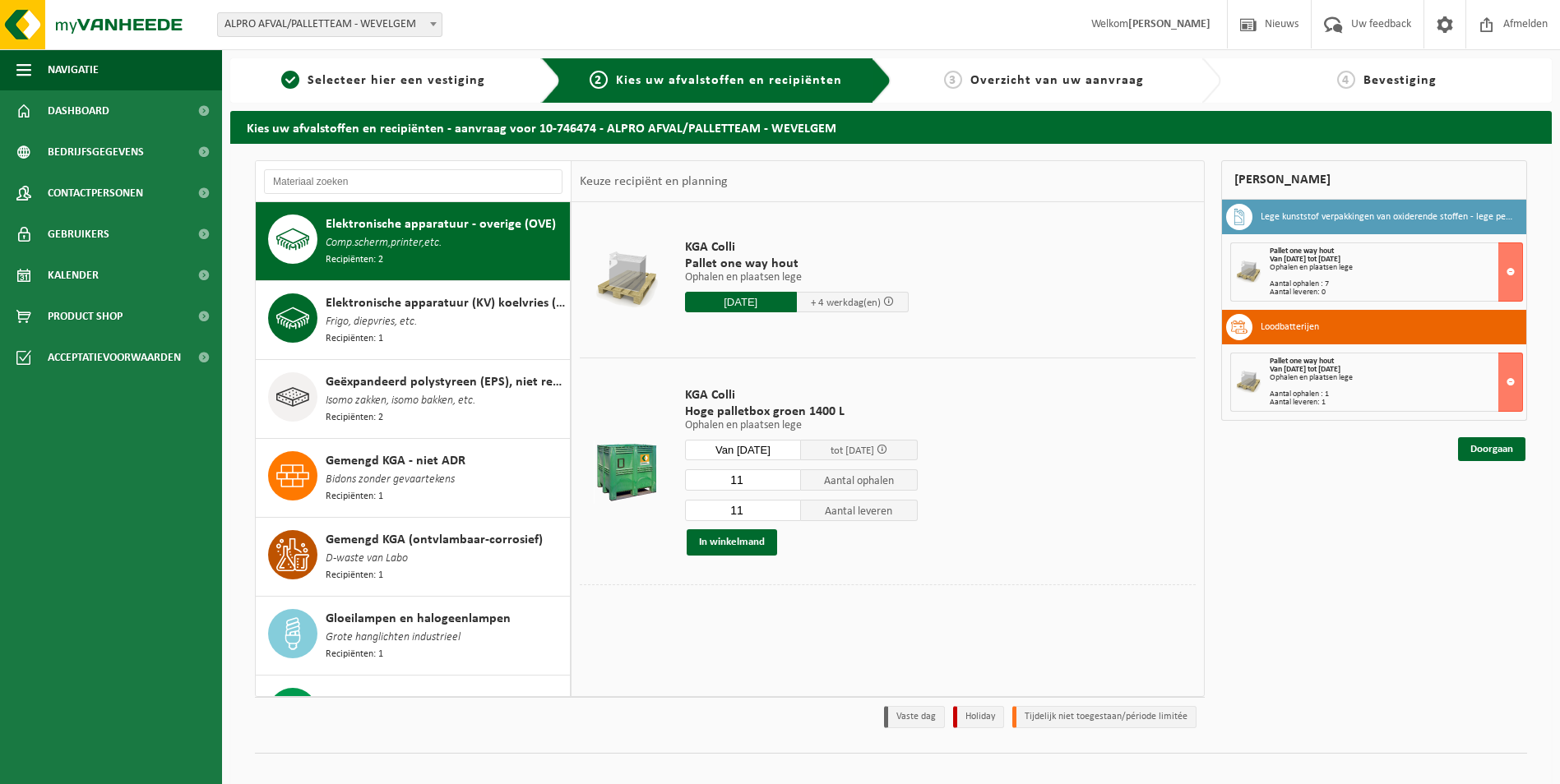
click at [756, 480] on input "11" at bounding box center [743, 480] width 117 height 21
type input "1"
click at [764, 517] on input "11" at bounding box center [743, 510] width 117 height 21
type input "1"
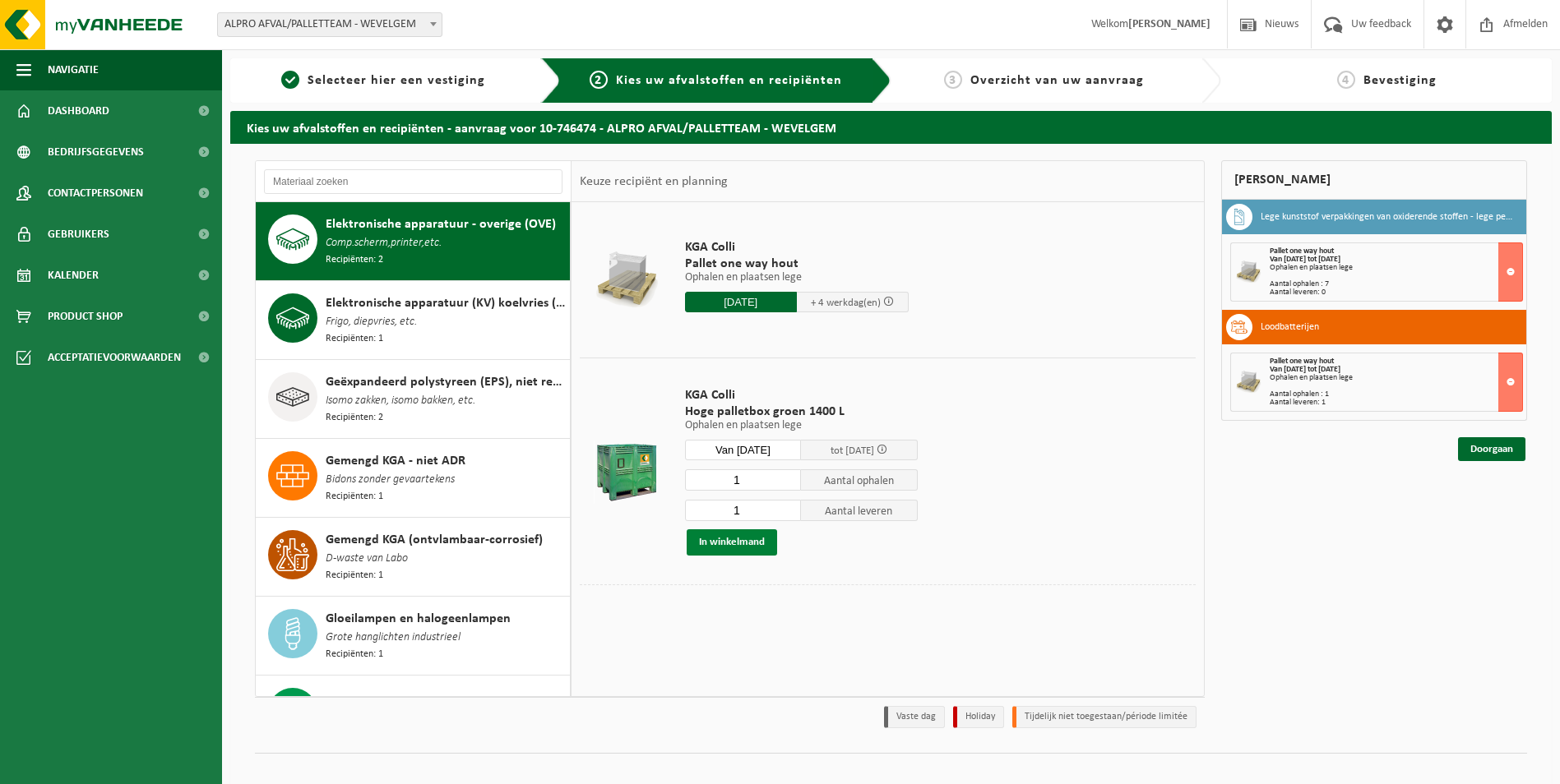
click at [745, 544] on button "In winkelmand" at bounding box center [732, 542] width 90 height 26
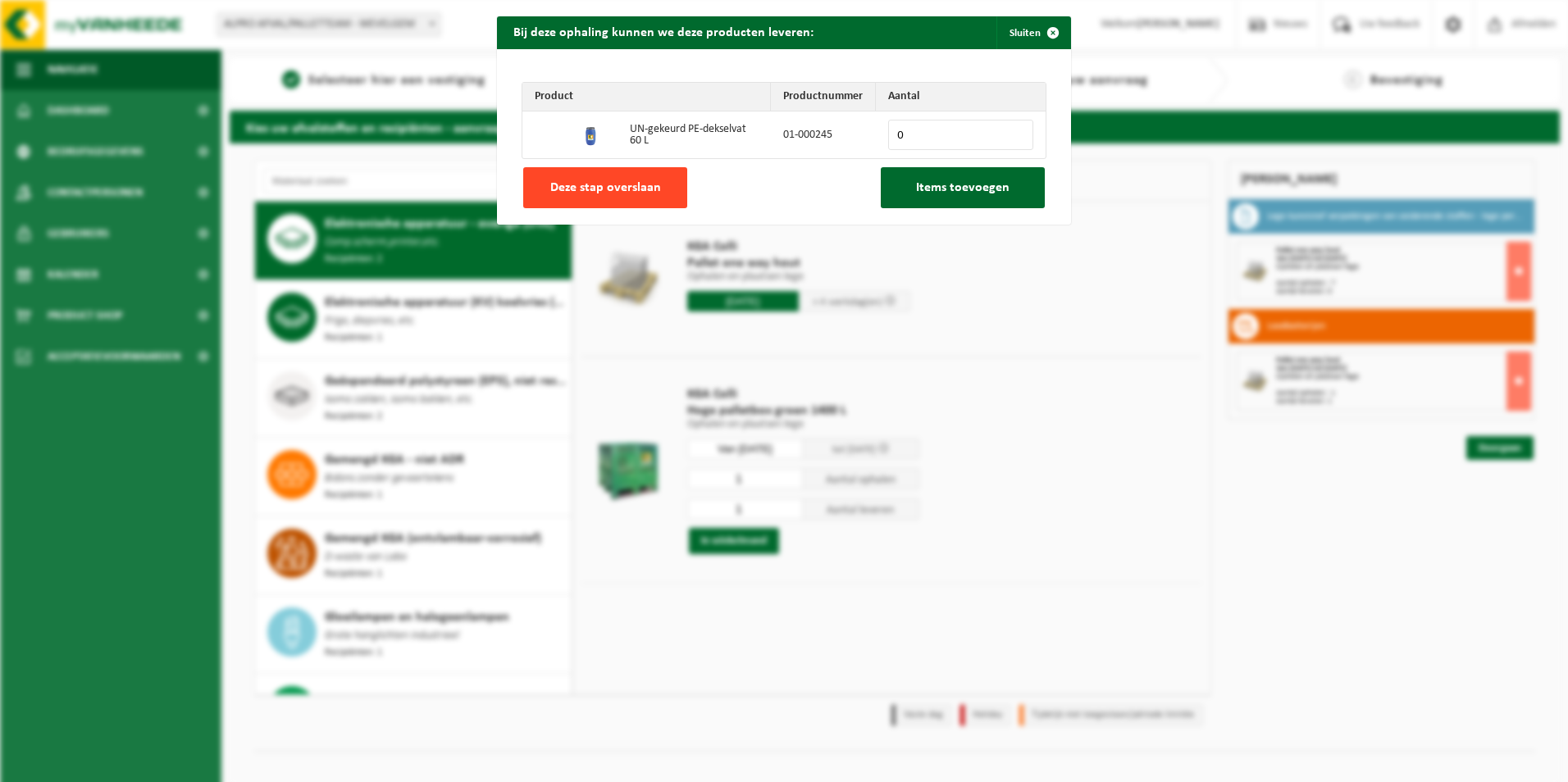
click at [605, 188] on span "Deze stap overslaan" at bounding box center [606, 187] width 111 height 13
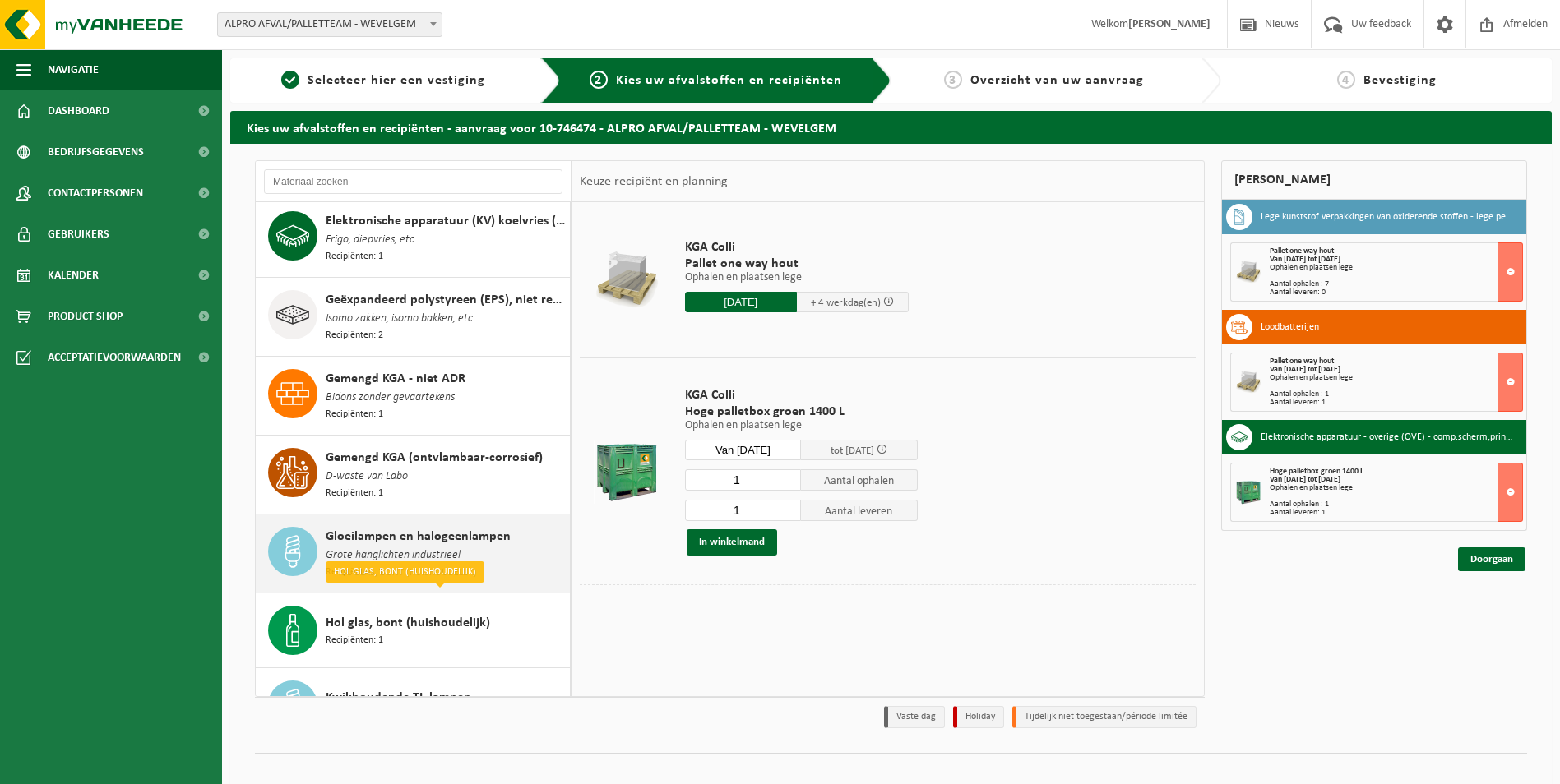
scroll to position [0, 0]
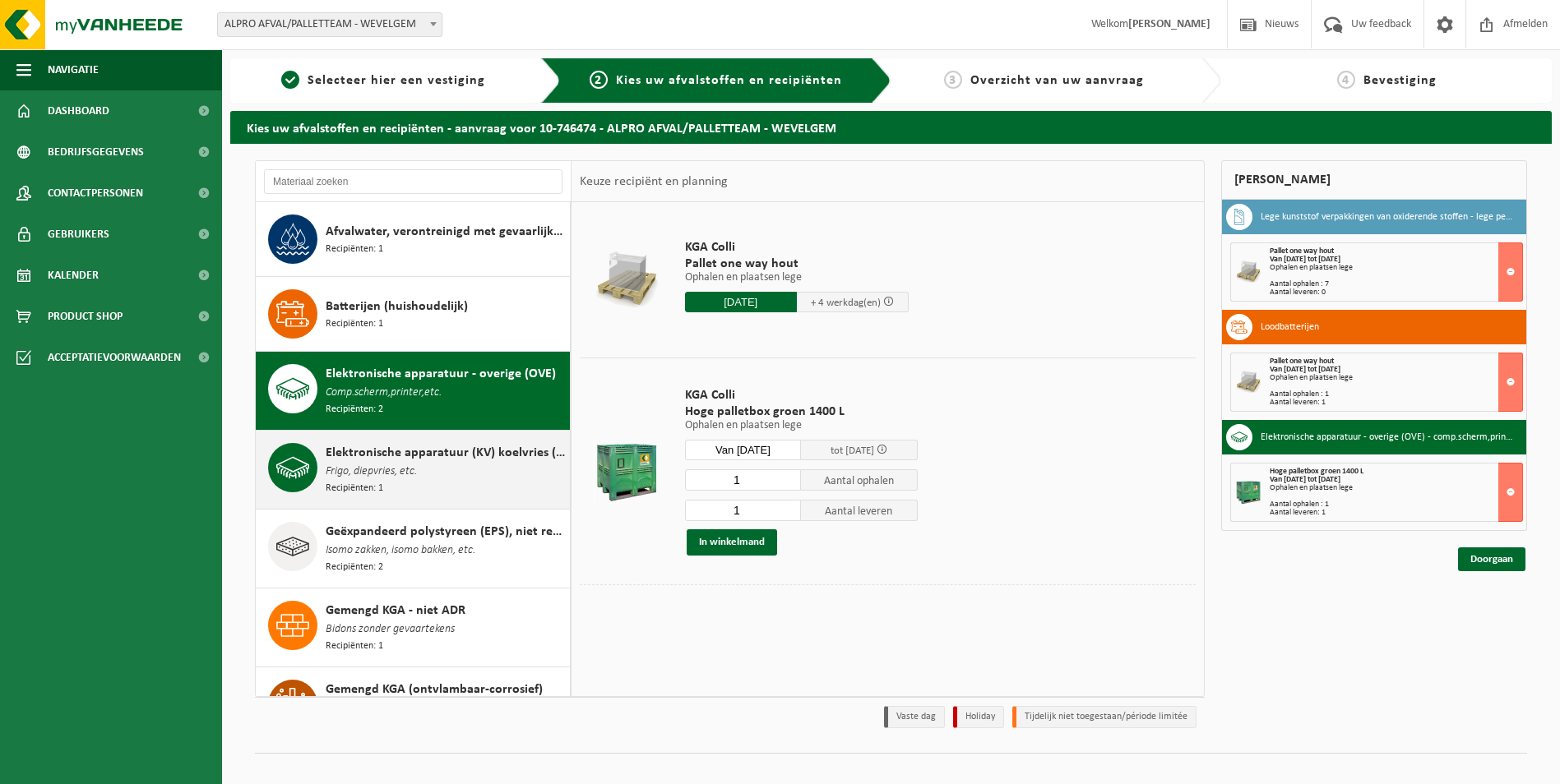
click at [446, 484] on div "Elektronische apparatuur (KV) koelvries (huishoudelijk) Frigo, diepvries, etc. …" at bounding box center [445, 469] width 240 height 54
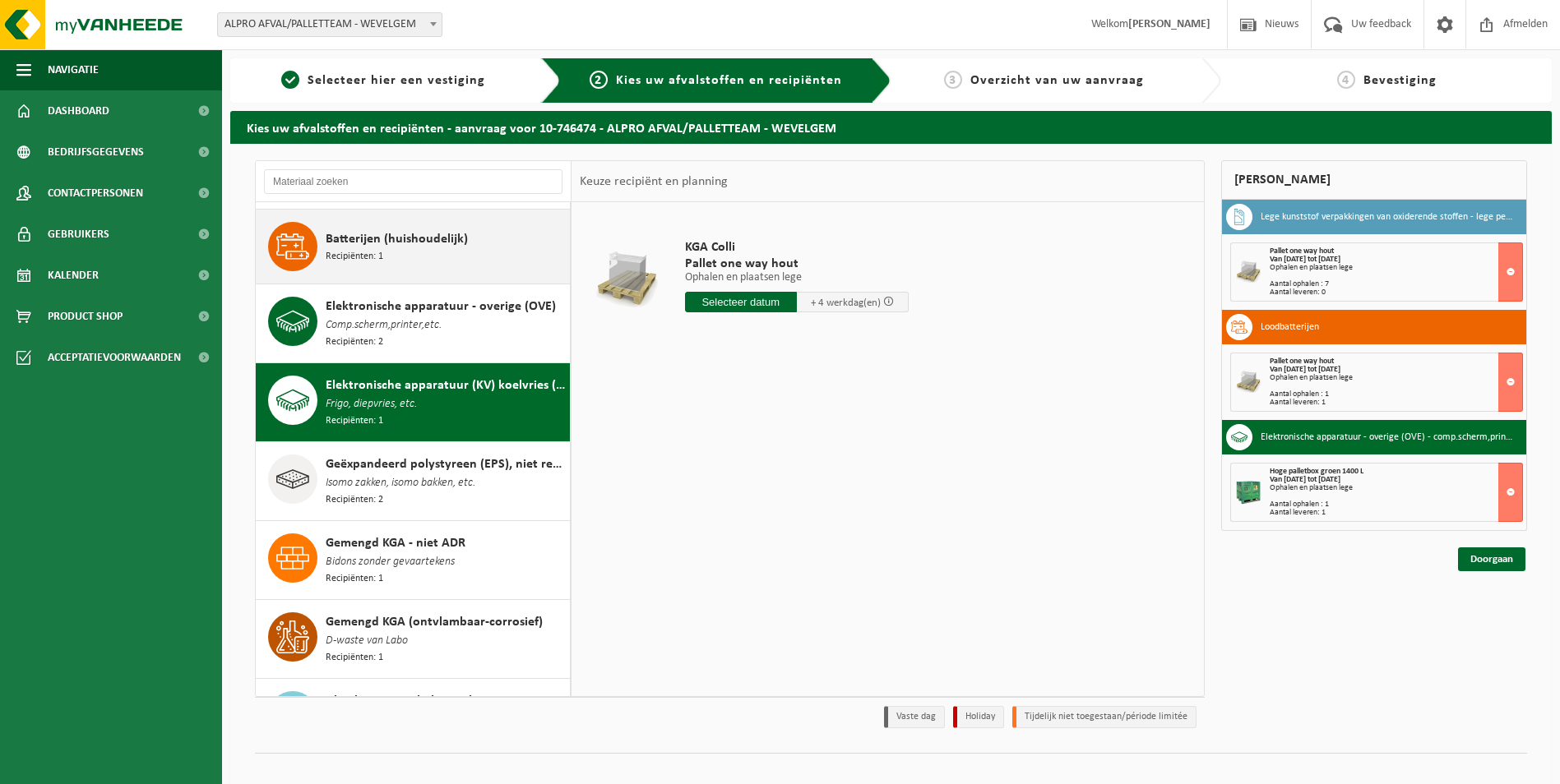
scroll to position [62, 0]
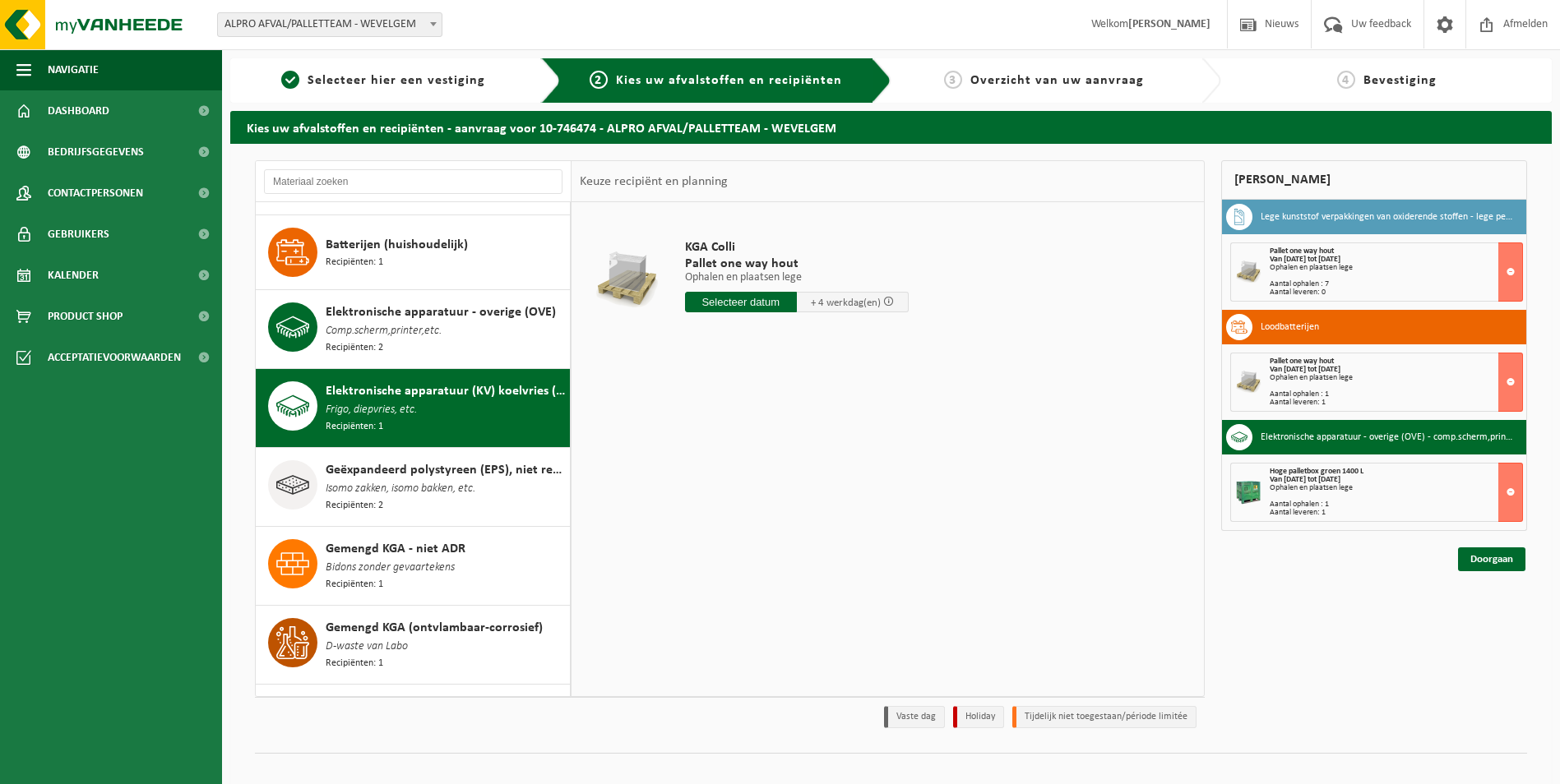
click at [733, 298] on input "text" at bounding box center [741, 301] width 112 height 21
click at [810, 496] on div "29" at bounding box center [815, 500] width 29 height 26
type input "Van 2025-08-29"
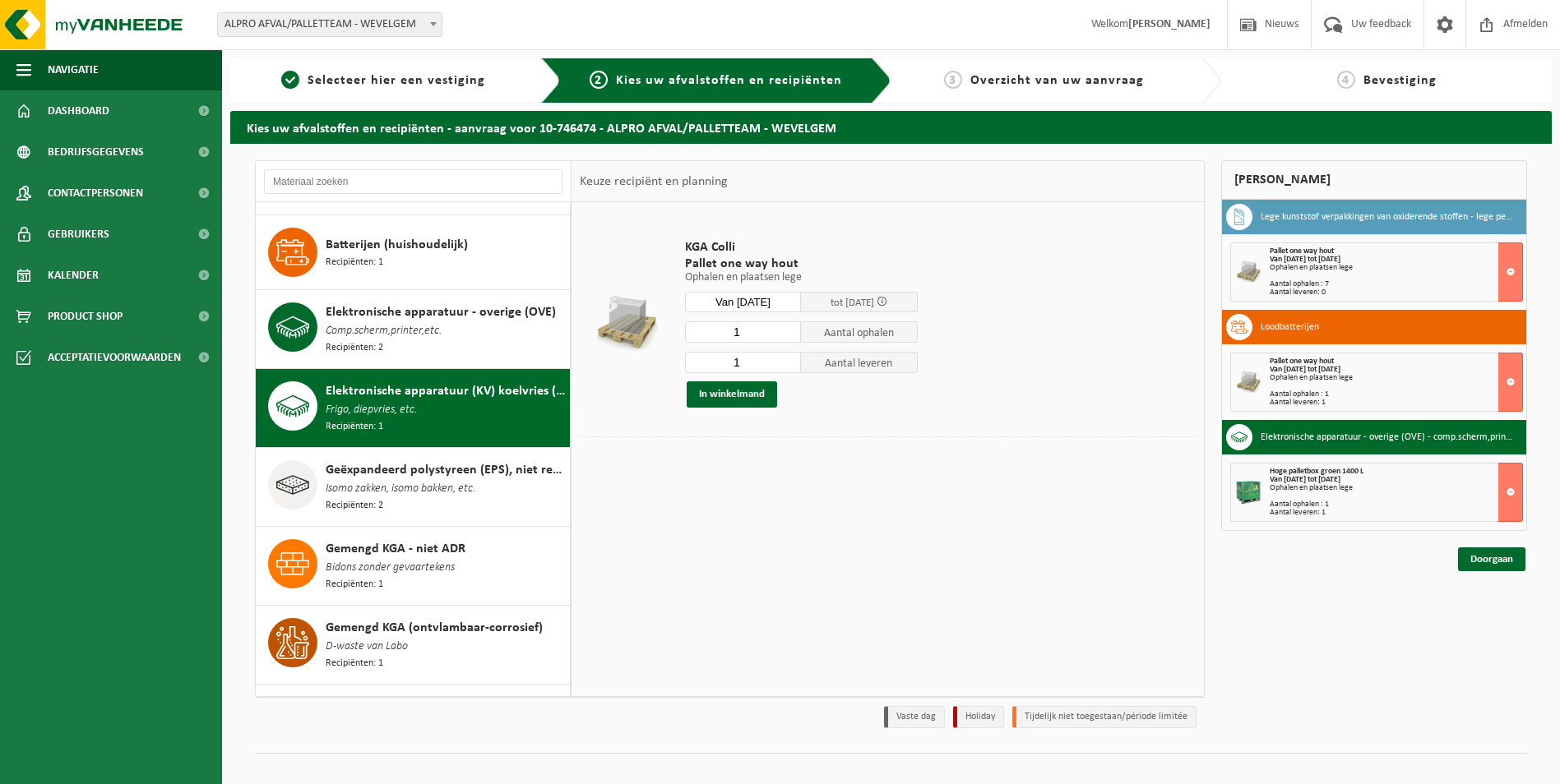
click at [746, 338] on input "1" at bounding box center [743, 332] width 117 height 21
type input "2"
click at [750, 359] on input "1" at bounding box center [743, 362] width 117 height 21
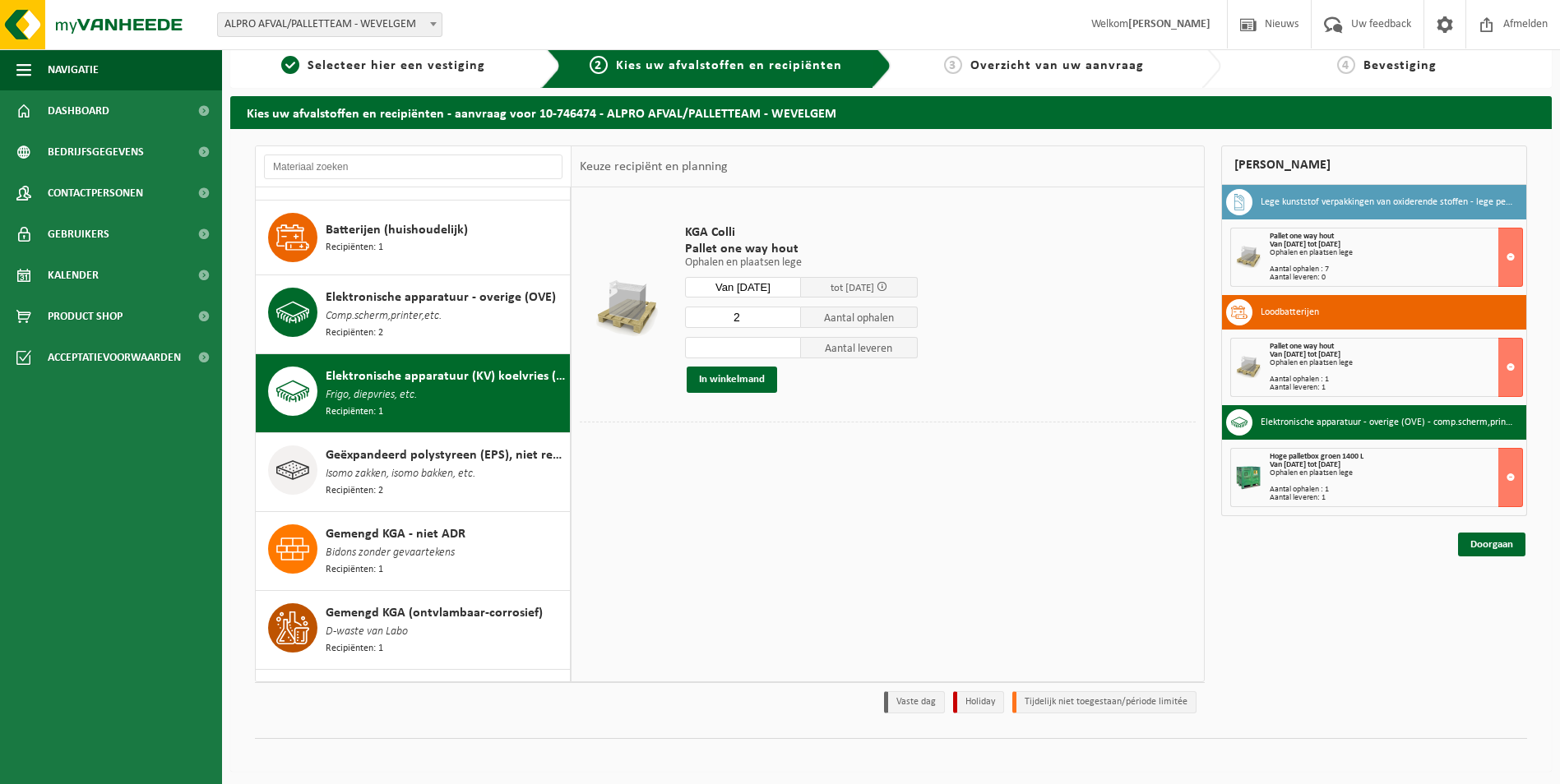
scroll to position [19, 0]
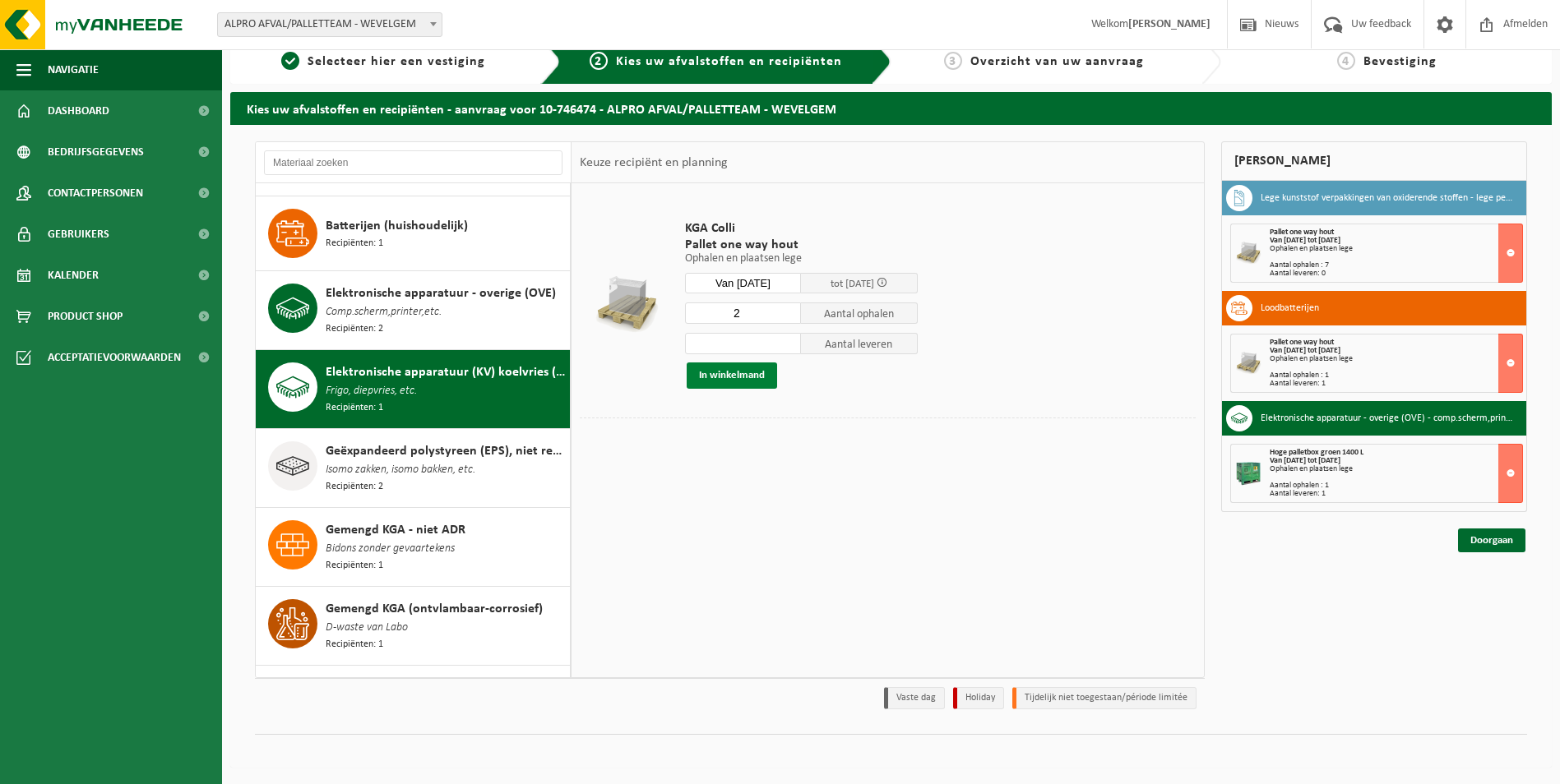
click at [720, 375] on button "In winkelmand" at bounding box center [732, 375] width 90 height 26
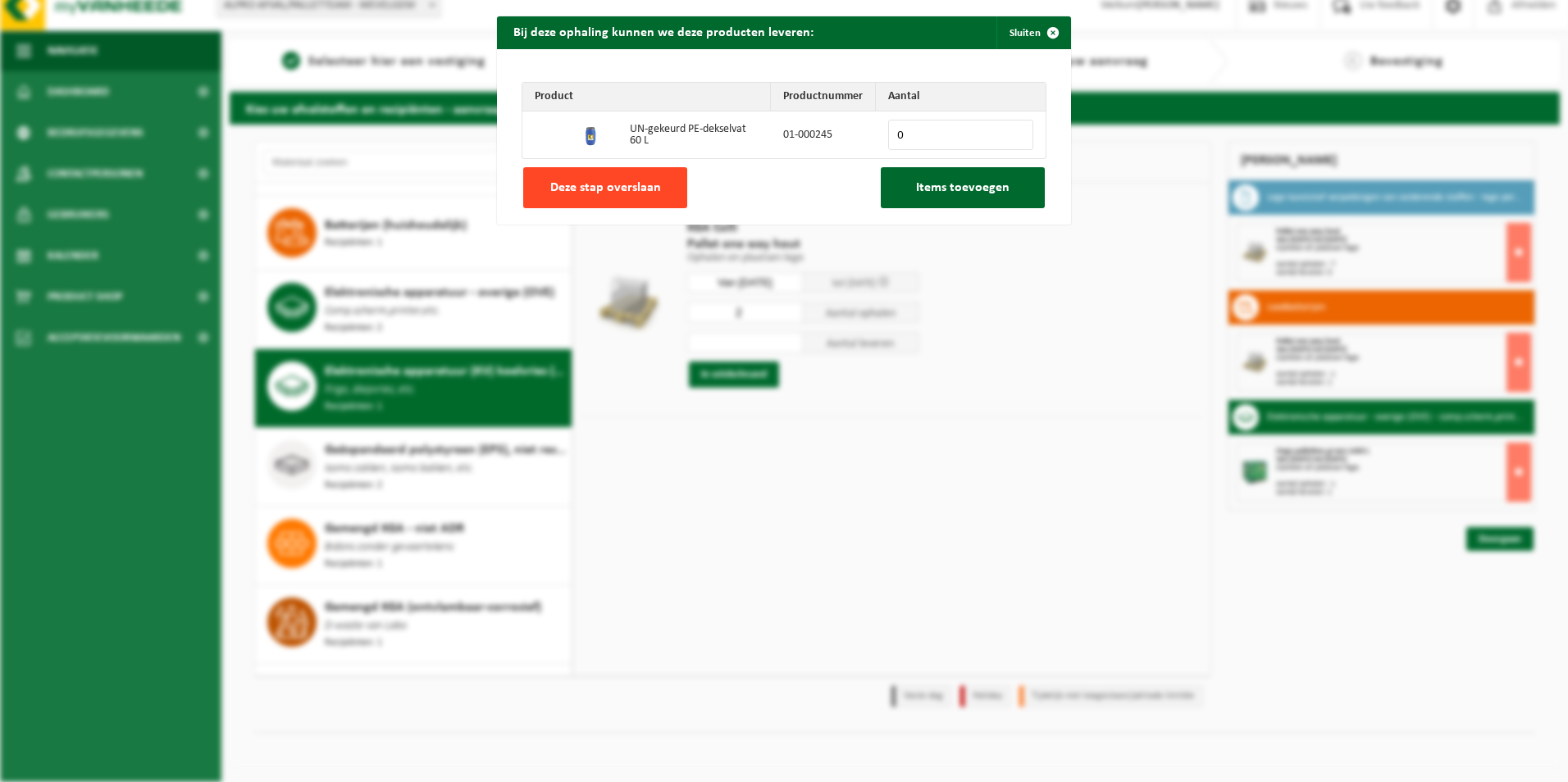
click at [620, 188] on span "Deze stap overslaan" at bounding box center [606, 187] width 111 height 13
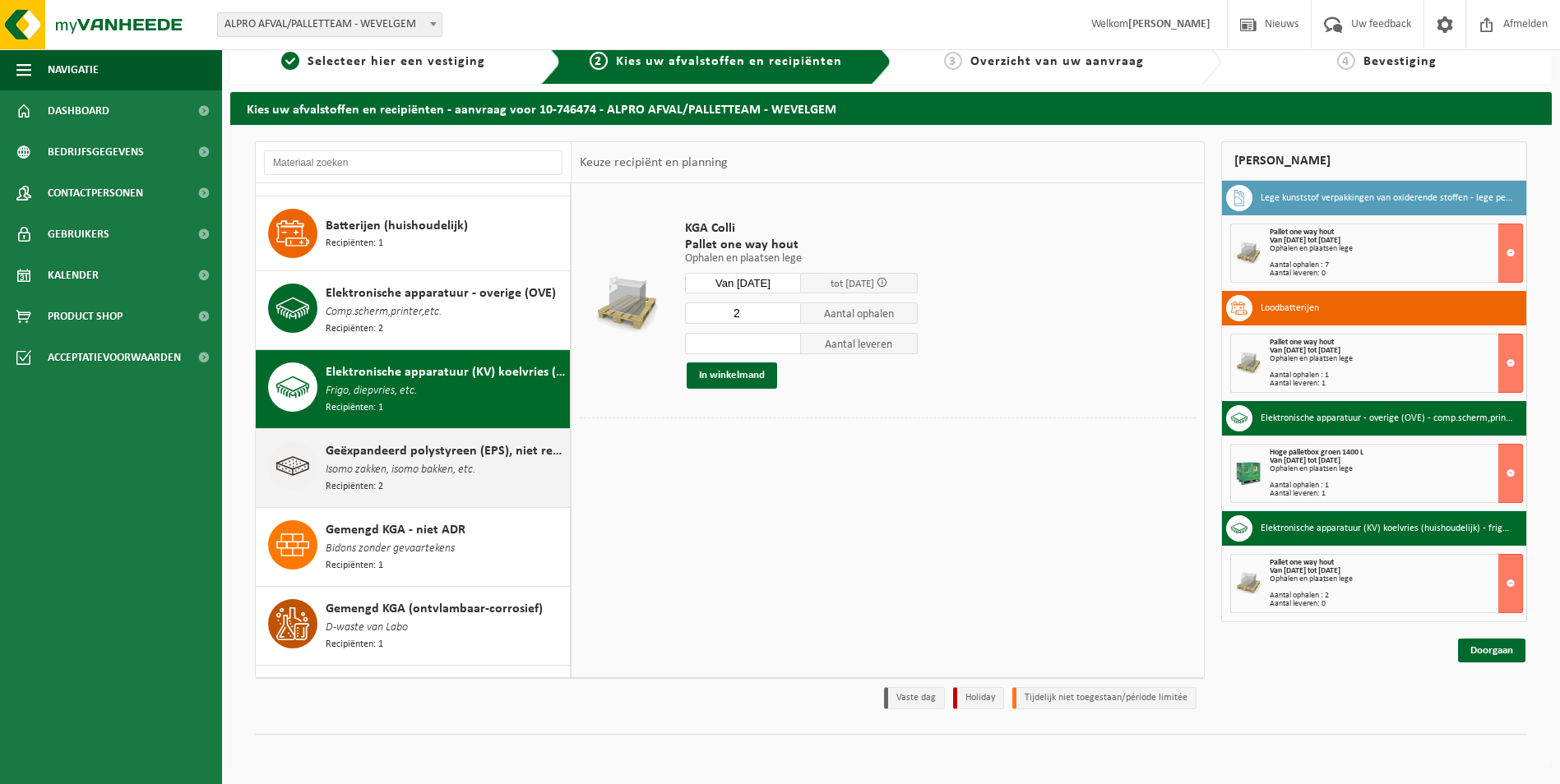
click at [410, 475] on div "Geëxpandeerd polystyreen (EPS), niet recycleerbaar Isomo zakken, isomo bakken, …" at bounding box center [445, 468] width 240 height 54
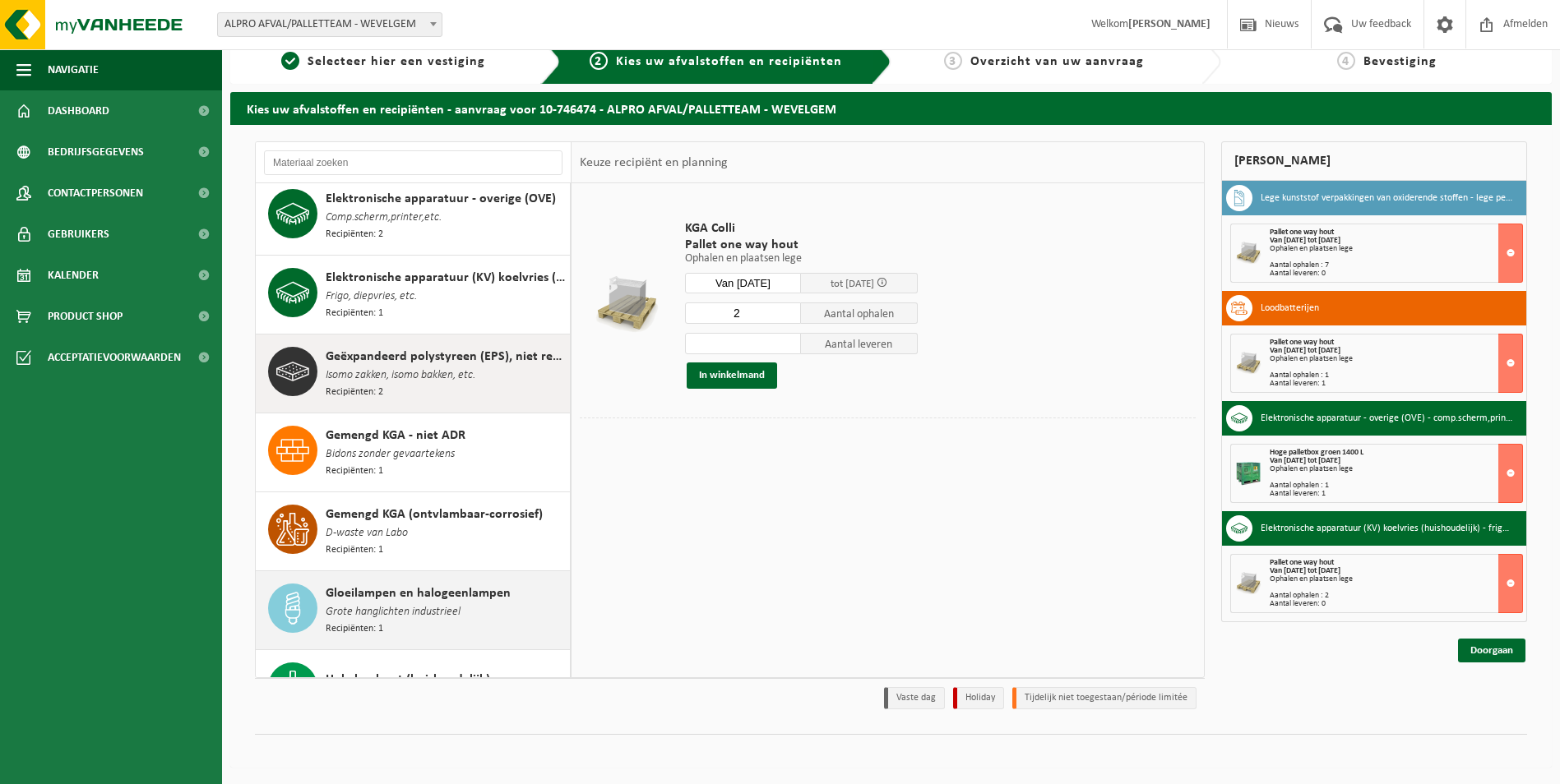
scroll to position [302, 0]
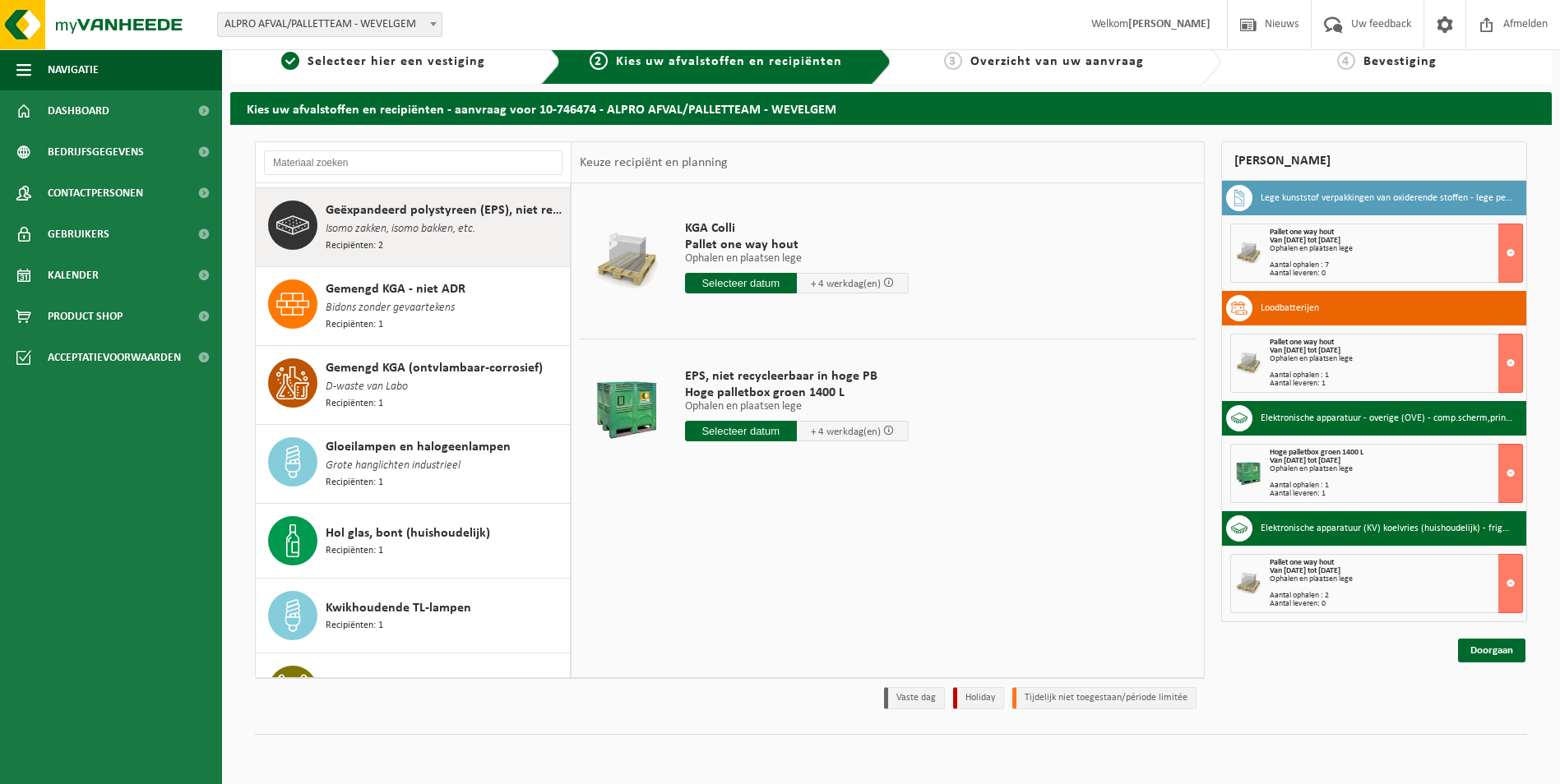
click at [721, 430] on input "text" at bounding box center [741, 431] width 112 height 21
click at [808, 632] on div "29" at bounding box center [815, 628] width 29 height 26
type input "Van 2025-08-29"
type input "2025-08-29"
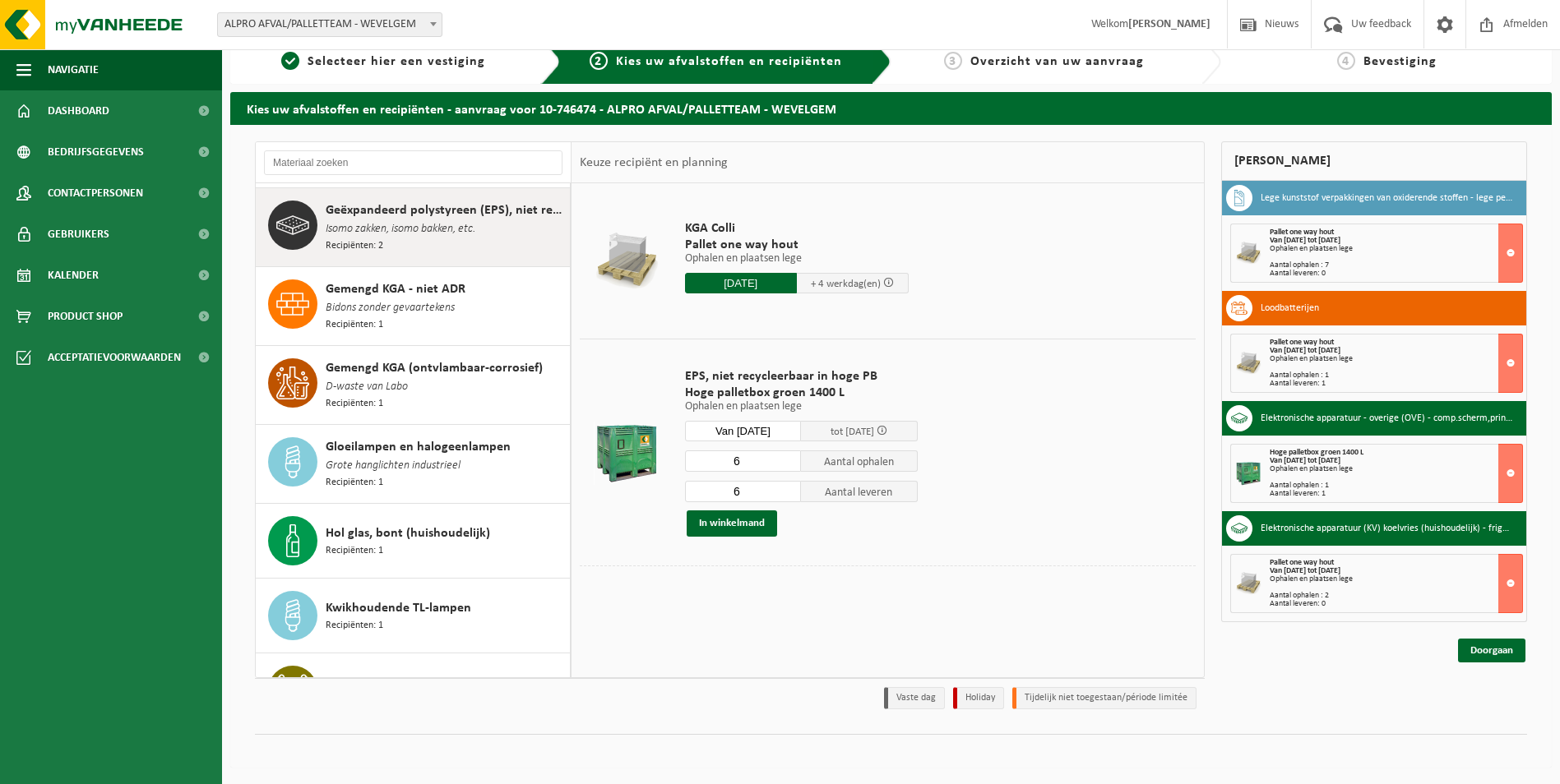
click at [749, 457] on input "6" at bounding box center [743, 461] width 117 height 21
type input "2"
click at [750, 489] on input "6" at bounding box center [743, 492] width 117 height 21
type input "2"
click at [757, 527] on button "In winkelmand" at bounding box center [732, 523] width 90 height 26
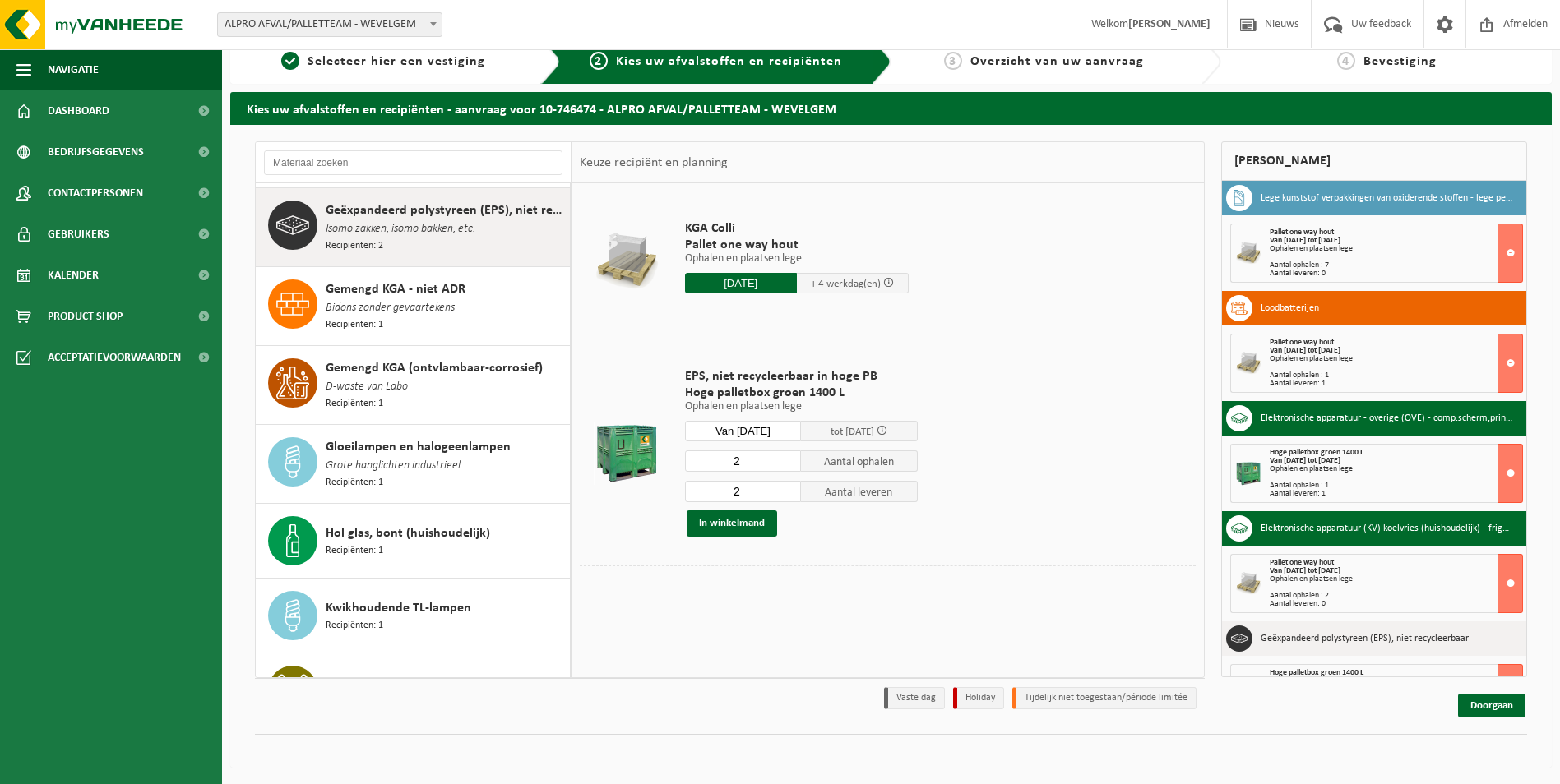
scroll to position [55, 0]
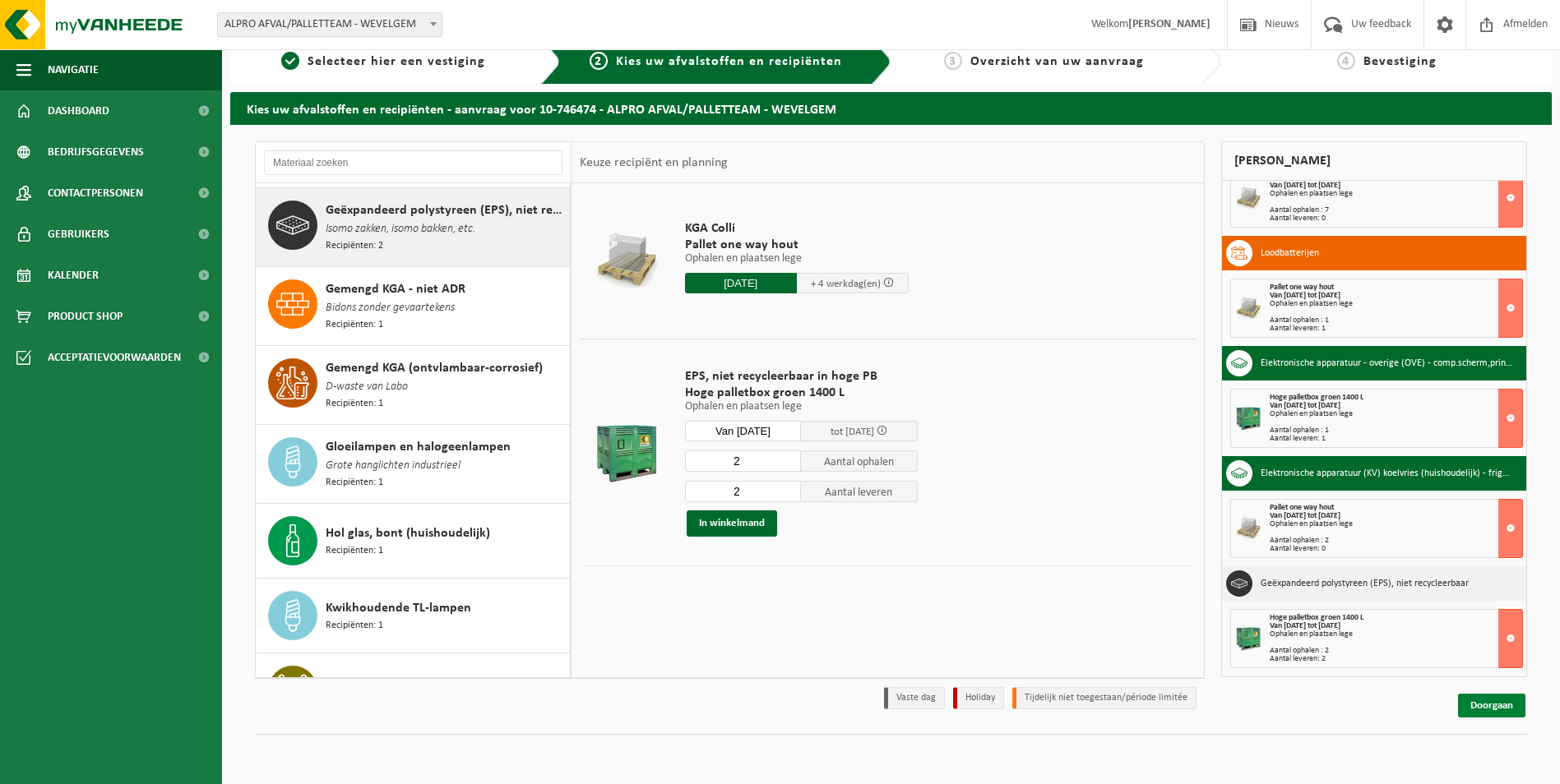
click at [1494, 709] on link "Doorgaan" at bounding box center [1491, 705] width 67 height 24
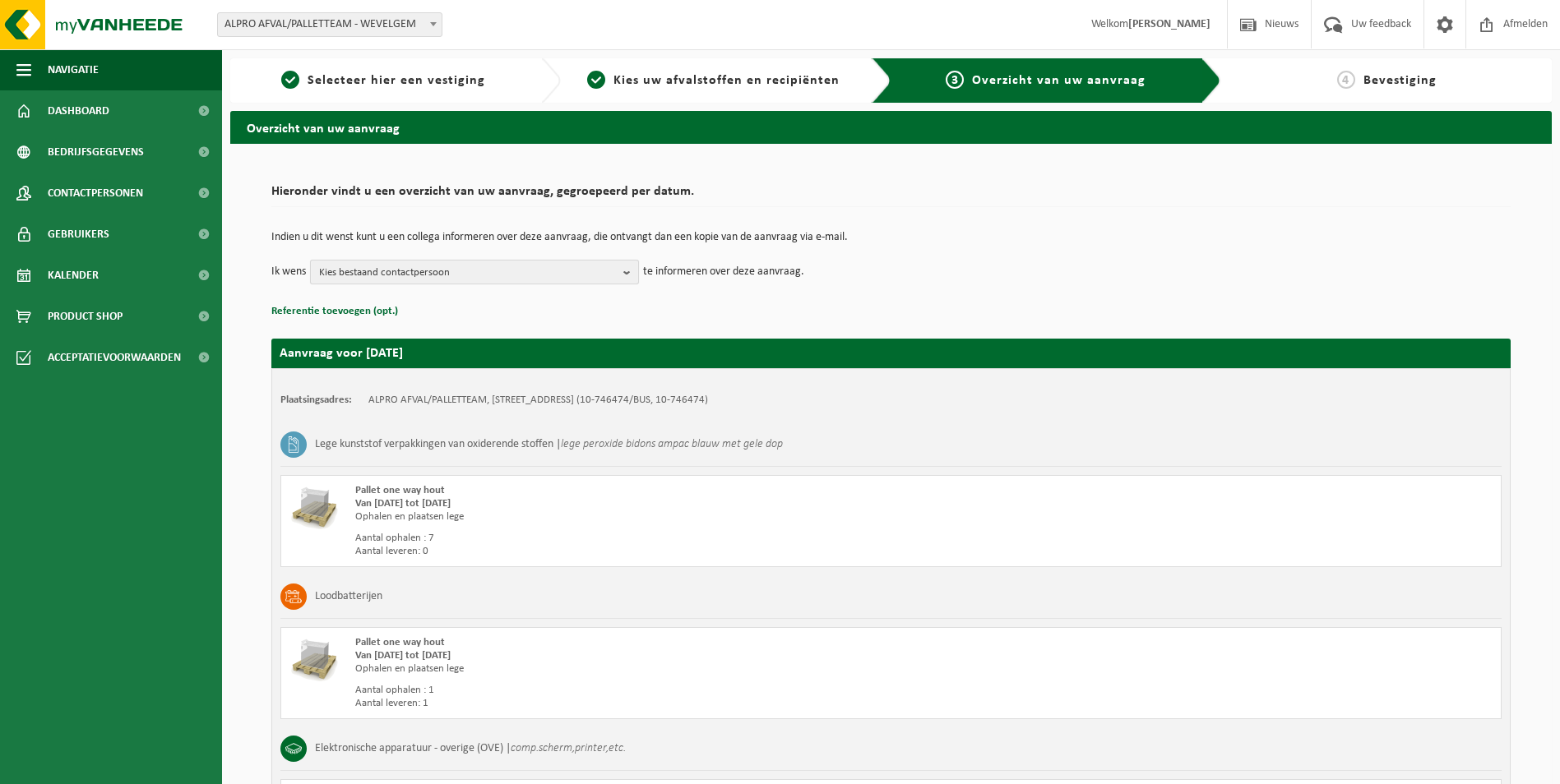
drag, startPoint x: 631, startPoint y: 274, endPoint x: 623, endPoint y: 275, distance: 8.1
click at [631, 274] on b "button" at bounding box center [631, 272] width 15 height 23
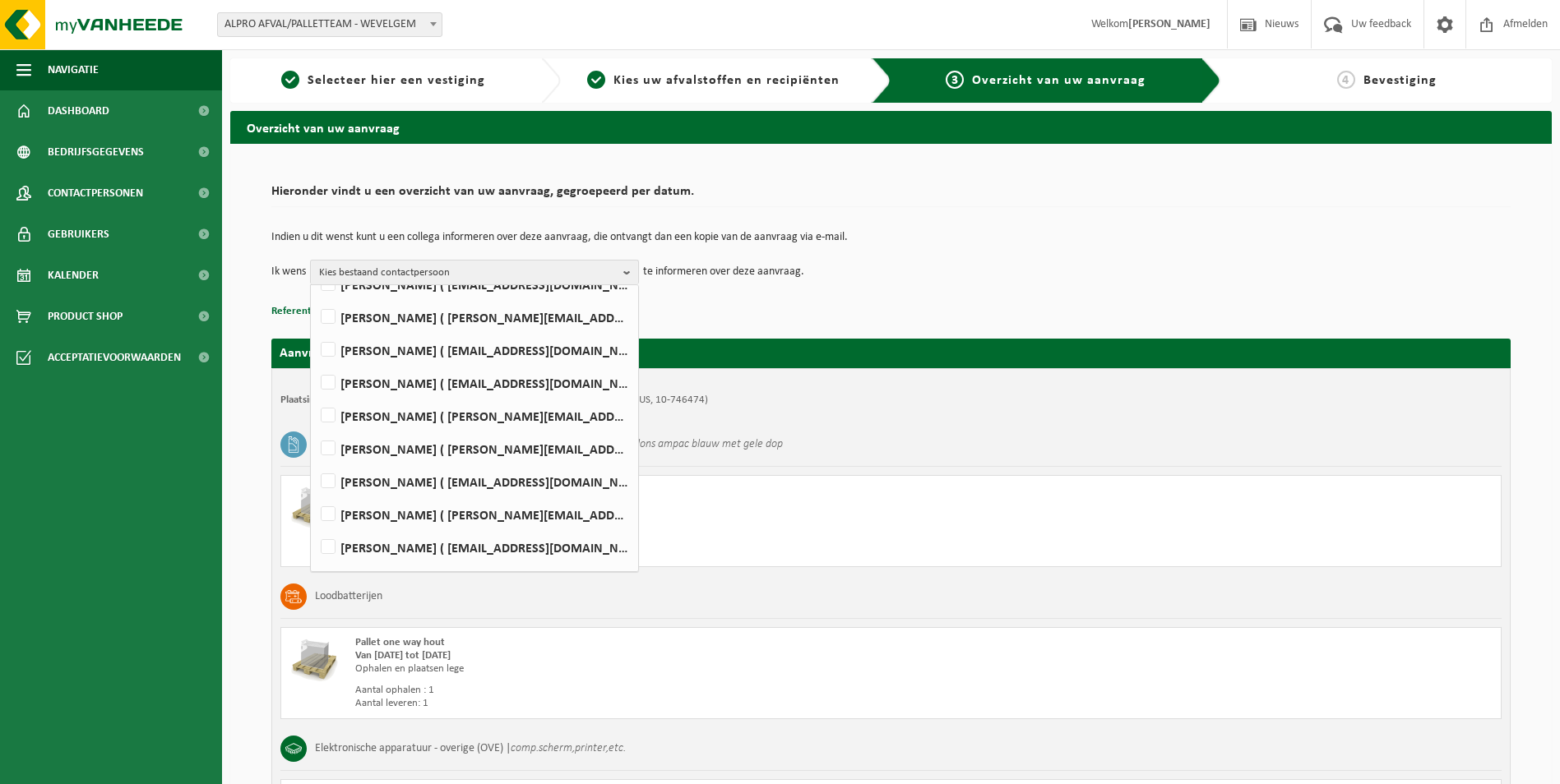
scroll to position [164, 0]
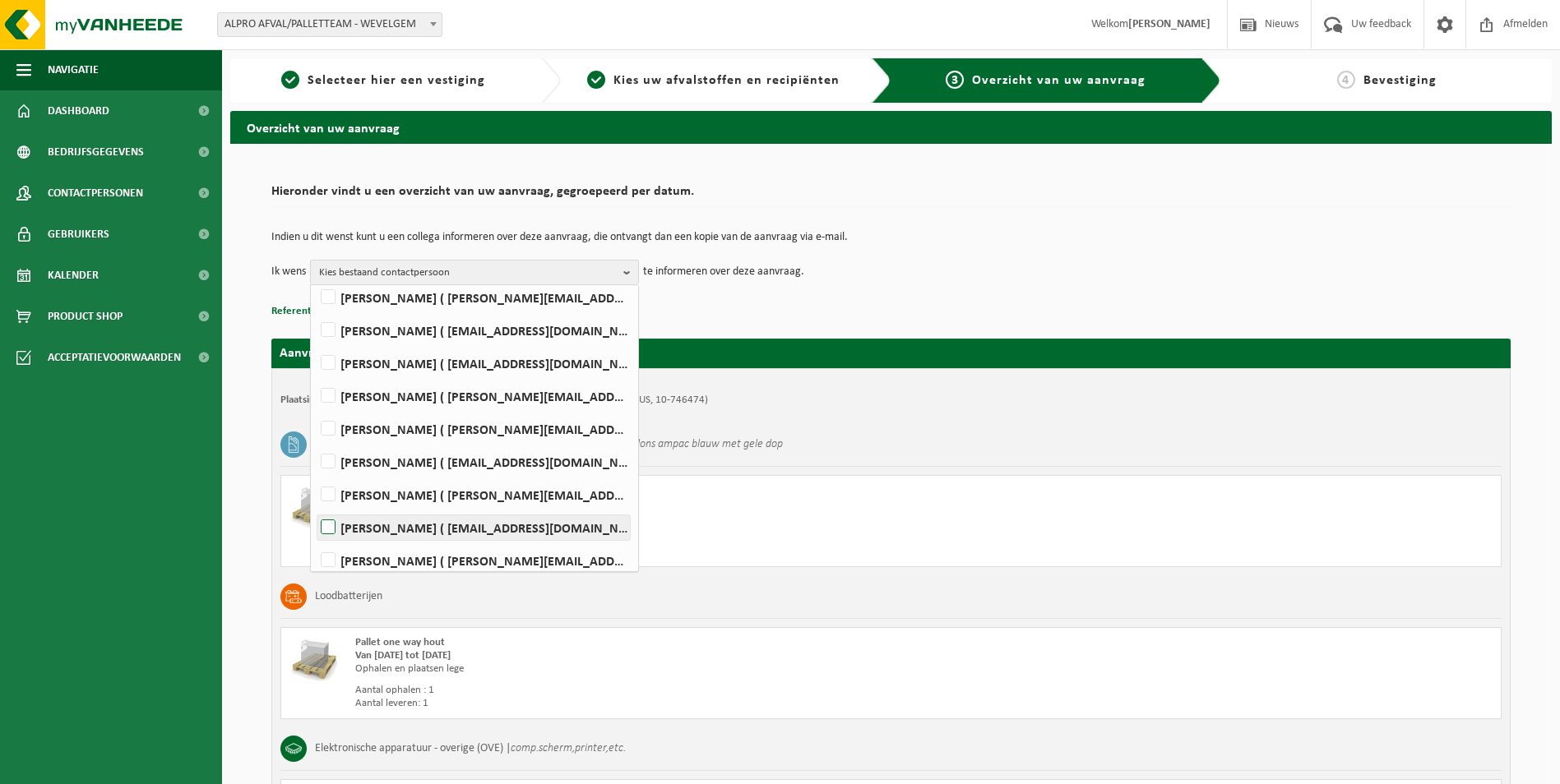
click at [332, 523] on label "GEERT PARMENTIER ( geert.parmentier@danone.com )" at bounding box center [473, 527] width 312 height 25
click at [315, 507] on input "GEERT PARMENTIER ( geert.parmentier@danone.com )" at bounding box center [314, 506] width 1 height 1
checkbox input "true"
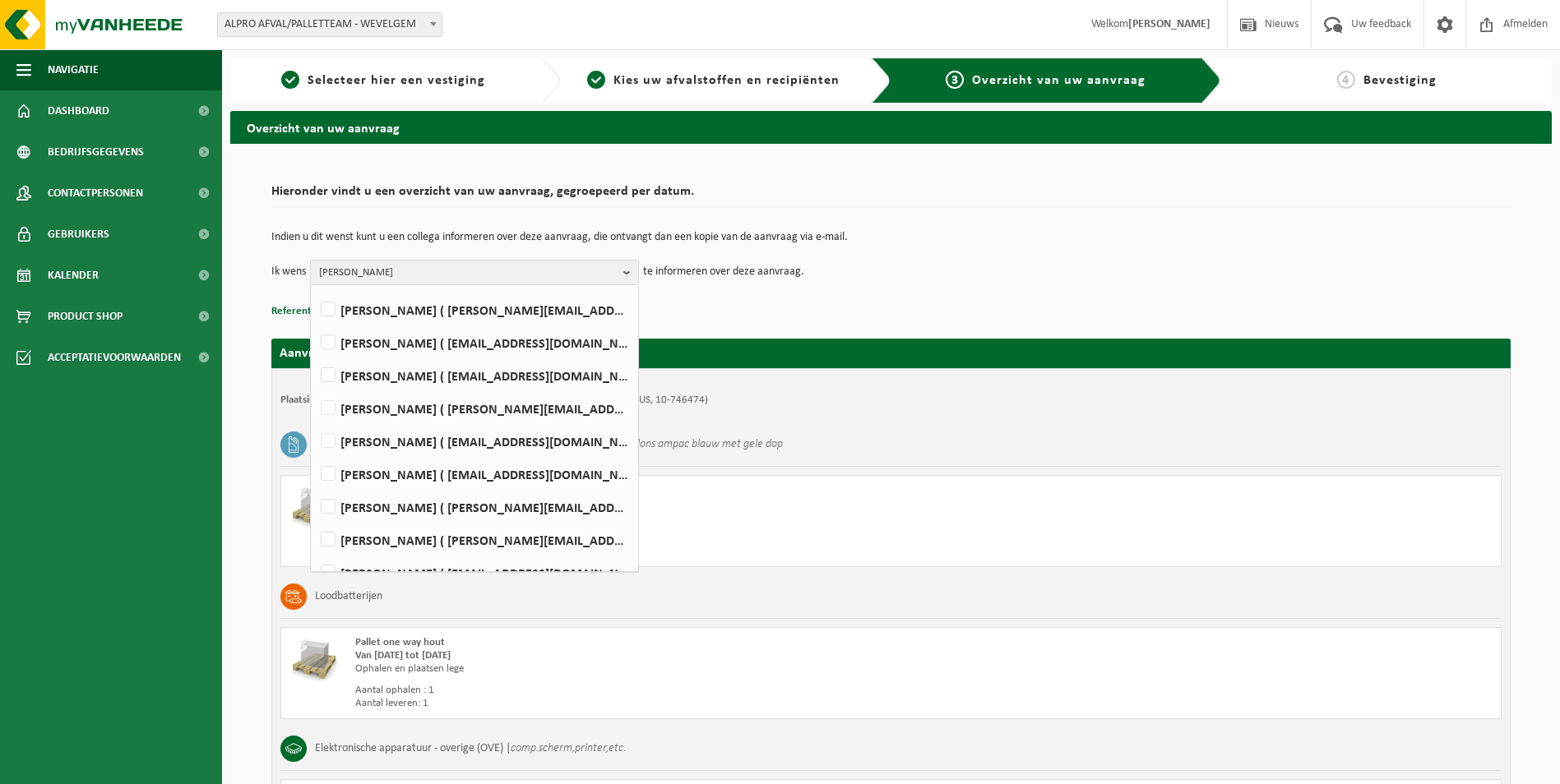
scroll to position [82, 0]
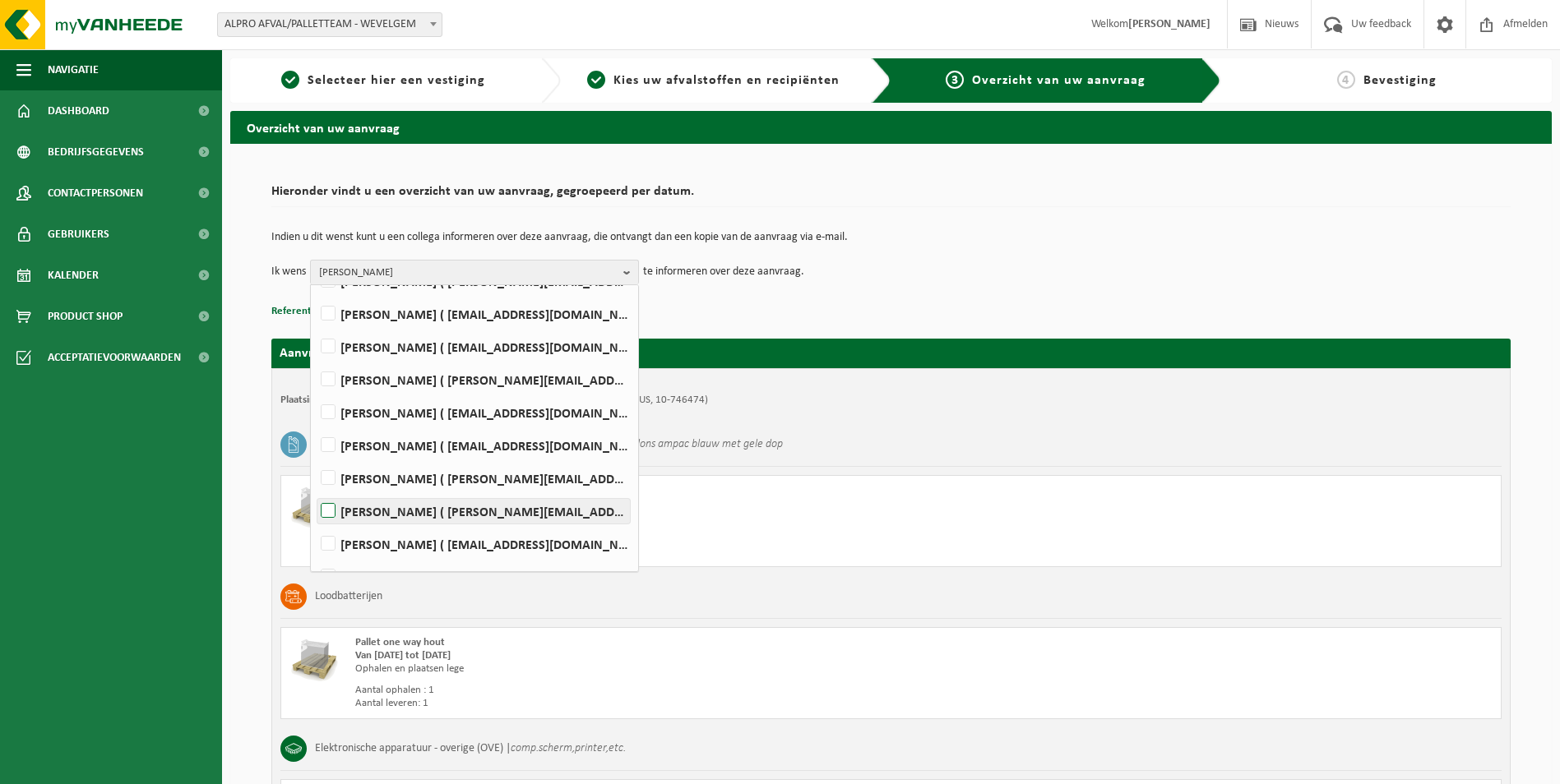
click at [331, 514] on label "STEVEN LOBBENS ( steven.lobbens@danone.com )" at bounding box center [473, 511] width 312 height 25
click at [315, 491] on input "STEVEN LOBBENS ( steven.lobbens@danone.com )" at bounding box center [314, 490] width 1 height 1
checkbox input "true"
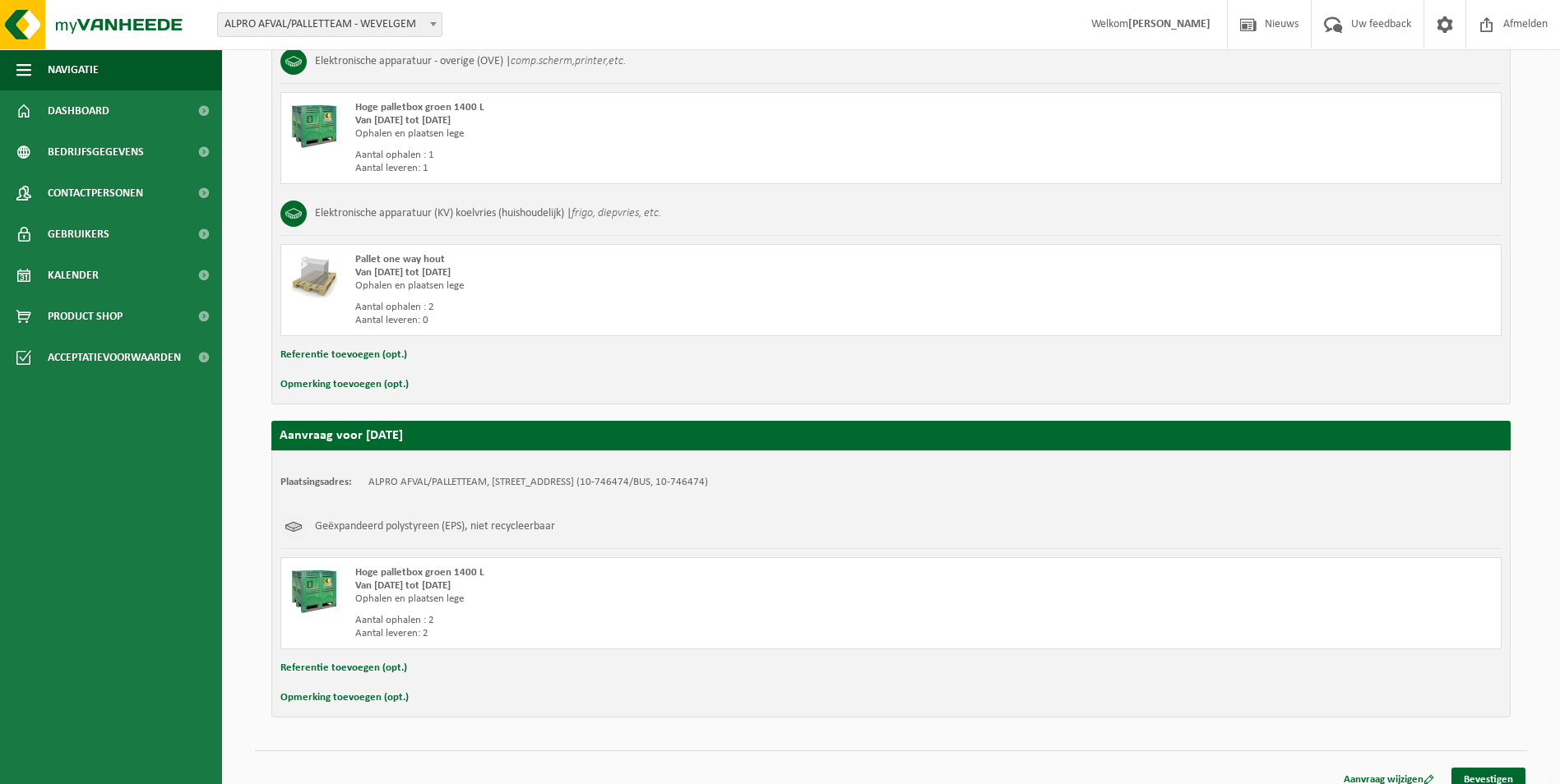
scroll to position [704, 0]
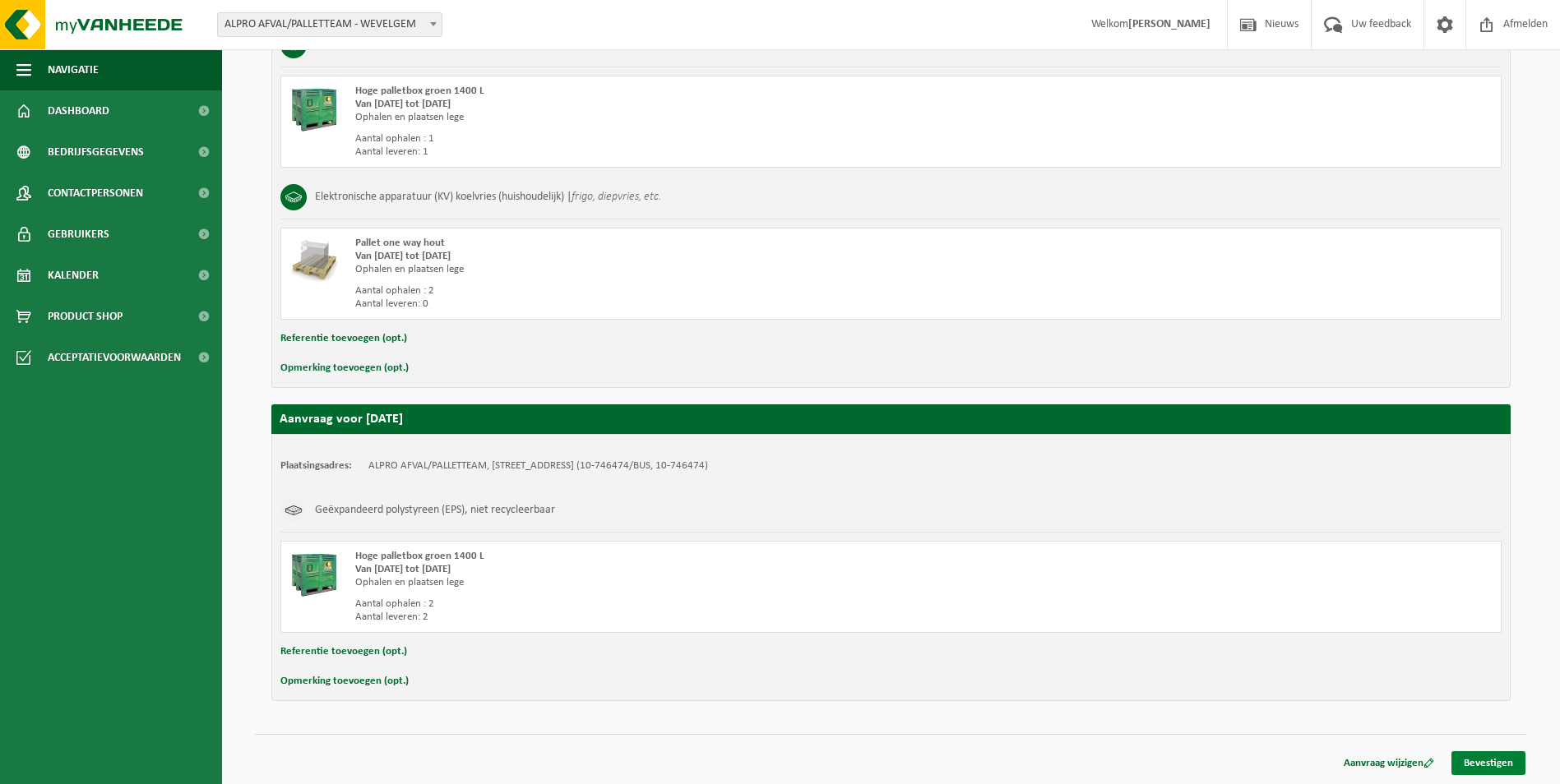
click at [1500, 764] on link "Bevestigen" at bounding box center [1488, 763] width 74 height 24
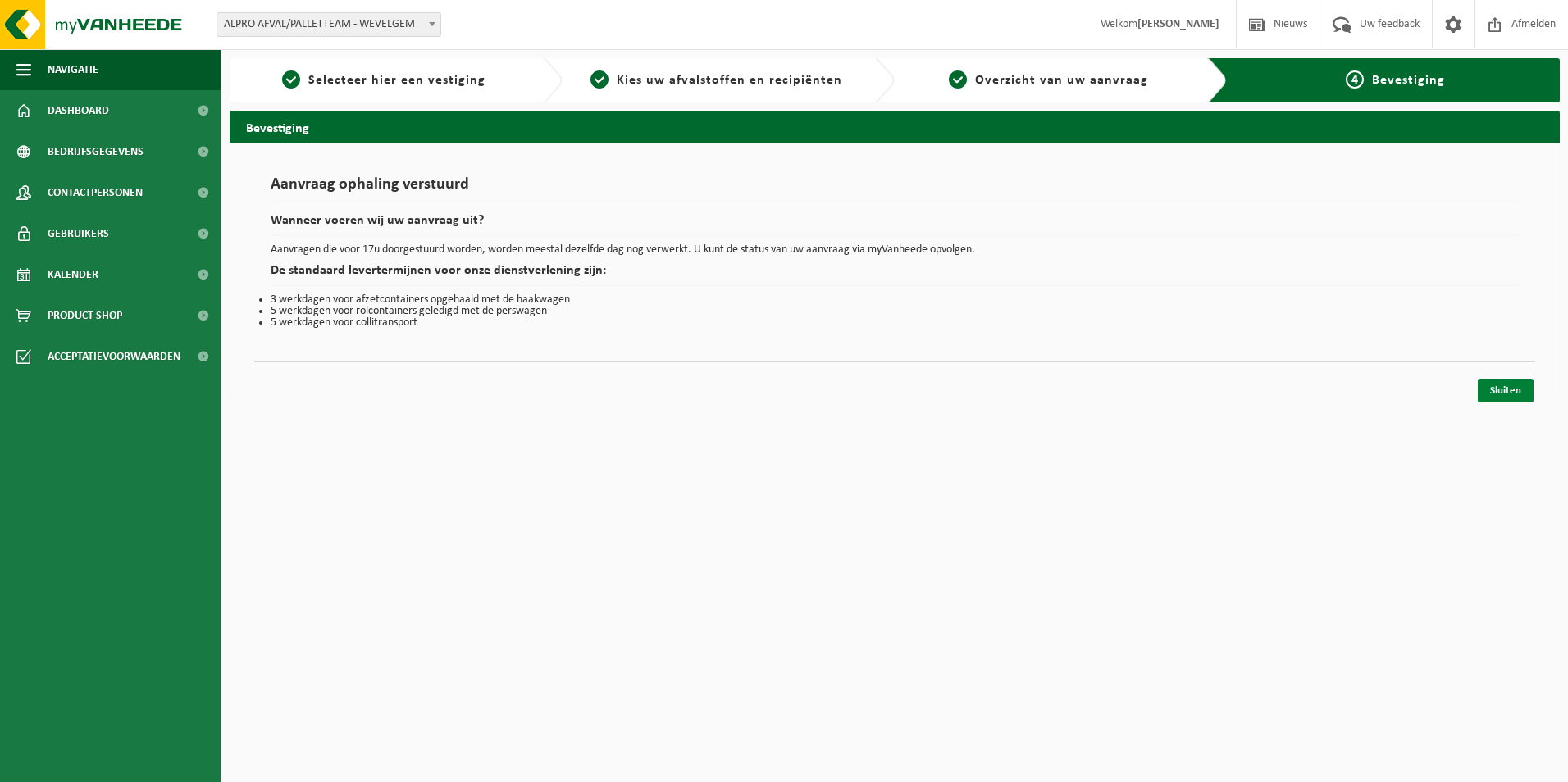
click at [1500, 392] on link "Sluiten" at bounding box center [1505, 391] width 56 height 24
